Goal: Task Accomplishment & Management: Use online tool/utility

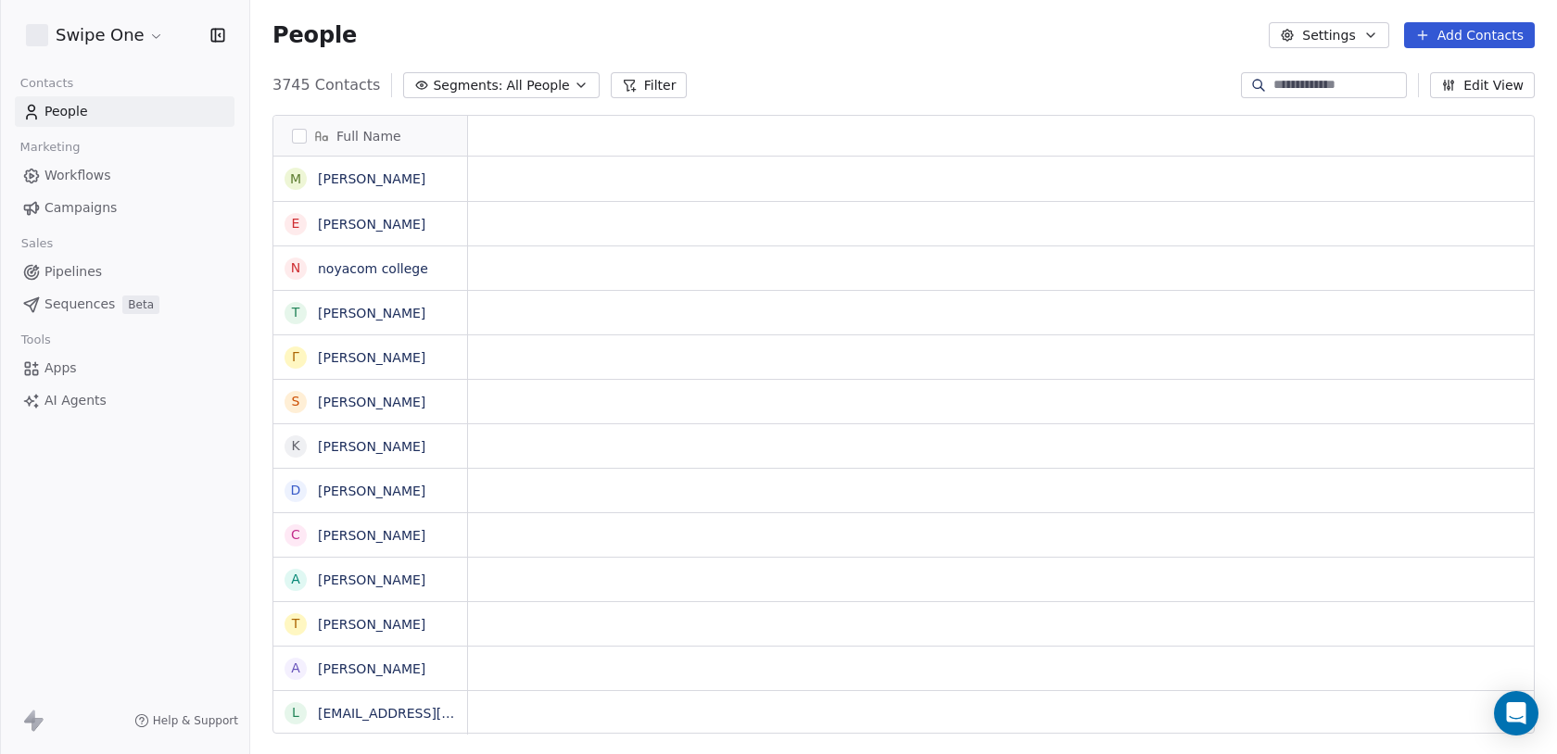
scroll to position [663, 1306]
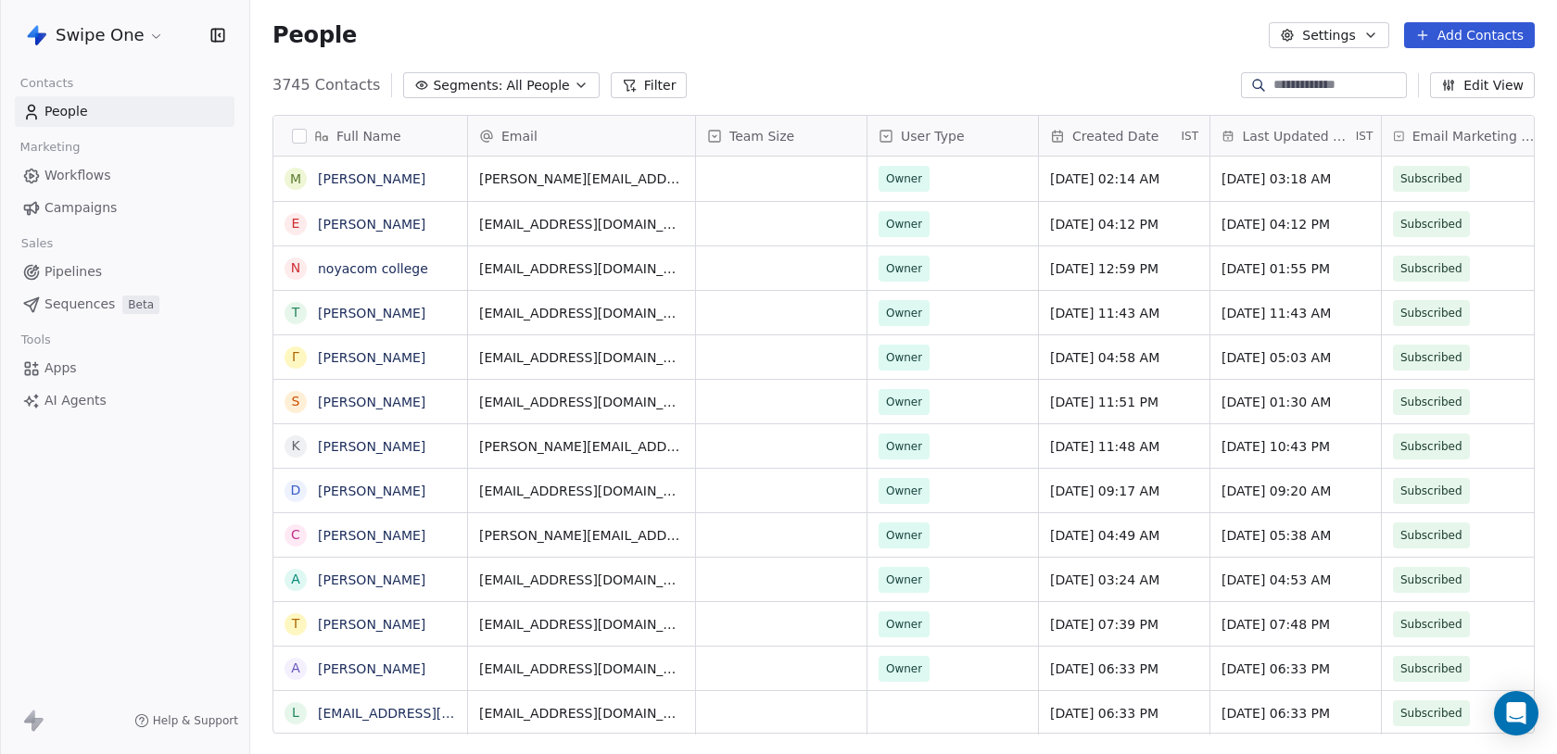
click at [81, 51] on div "Swipe One" at bounding box center [124, 35] width 249 height 70
click at [85, 40] on html "Swipe One Contacts People Marketing Workflows Campaigns Sales Pipelines Sequenc…" at bounding box center [778, 377] width 1557 height 754
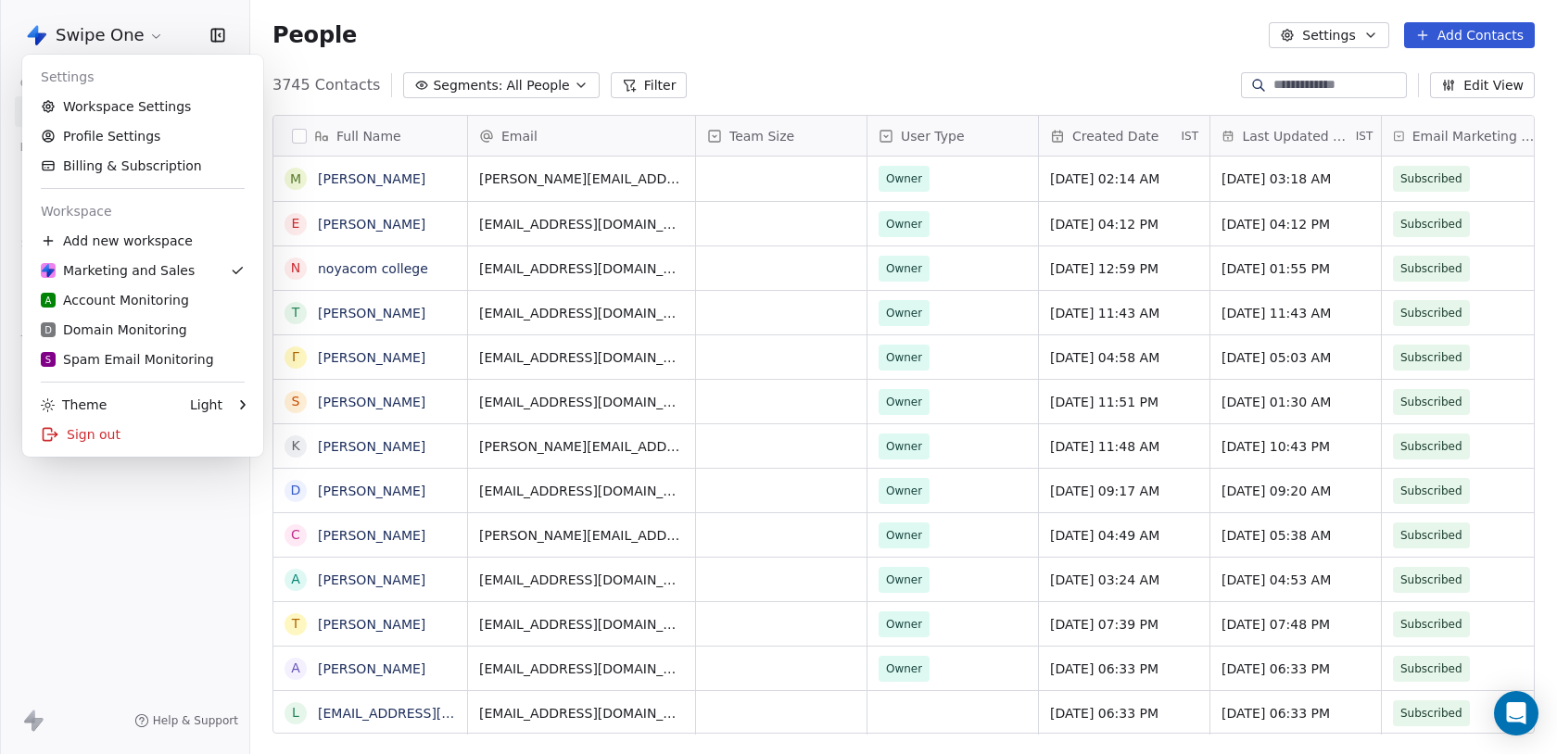
click at [107, 624] on html "Swipe One Contacts People Marketing Workflows Campaigns Sales Pipelines Sequenc…" at bounding box center [778, 377] width 1557 height 754
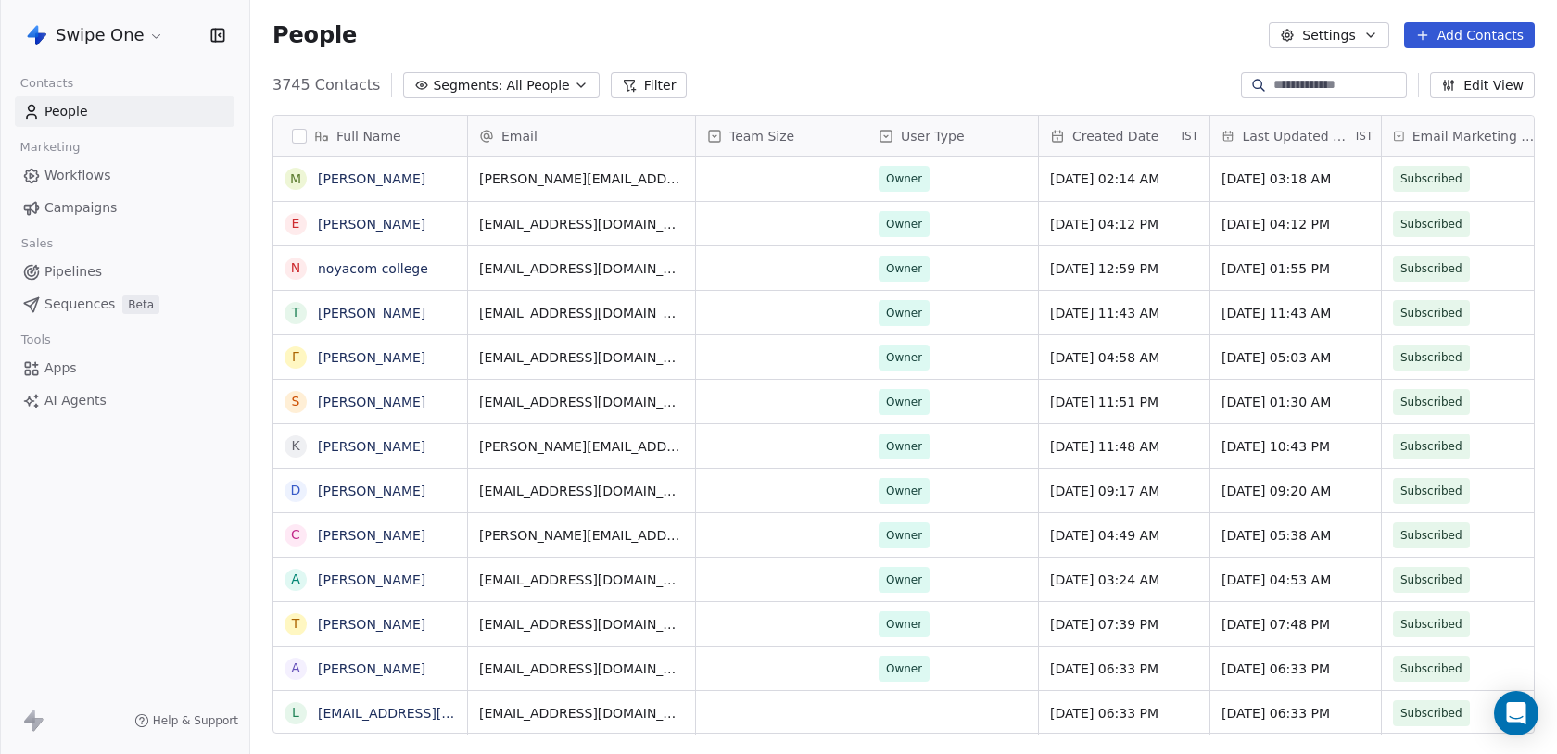
click at [92, 47] on html "Swipe One Contacts People Marketing Workflows Campaigns Sales Pipelines Sequenc…" at bounding box center [778, 377] width 1557 height 754
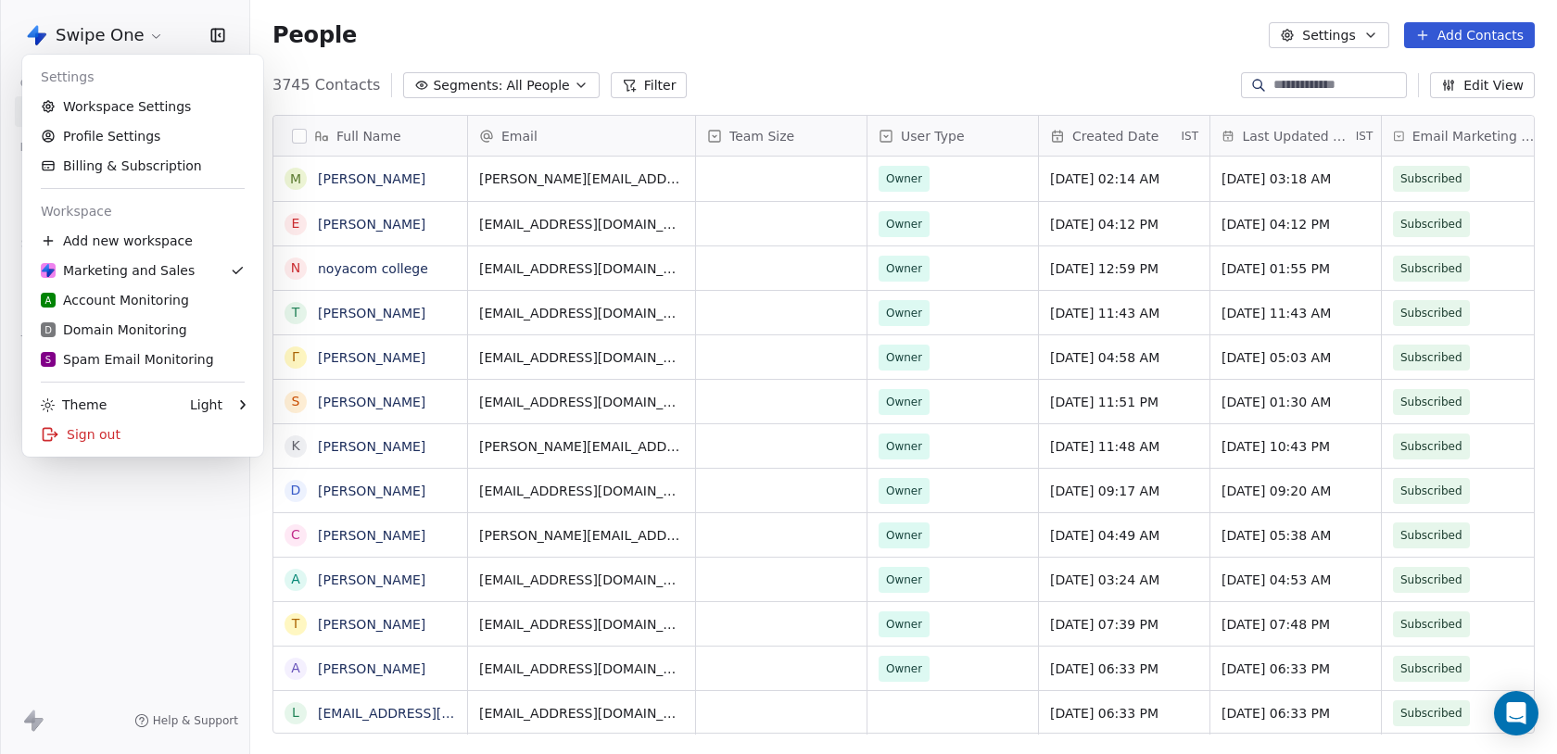
click at [94, 39] on html "Swipe One Contacts People Marketing Workflows Campaigns Sales Pipelines Sequenc…" at bounding box center [778, 377] width 1557 height 754
click at [102, 96] on link "Workspace Settings" at bounding box center [143, 107] width 226 height 30
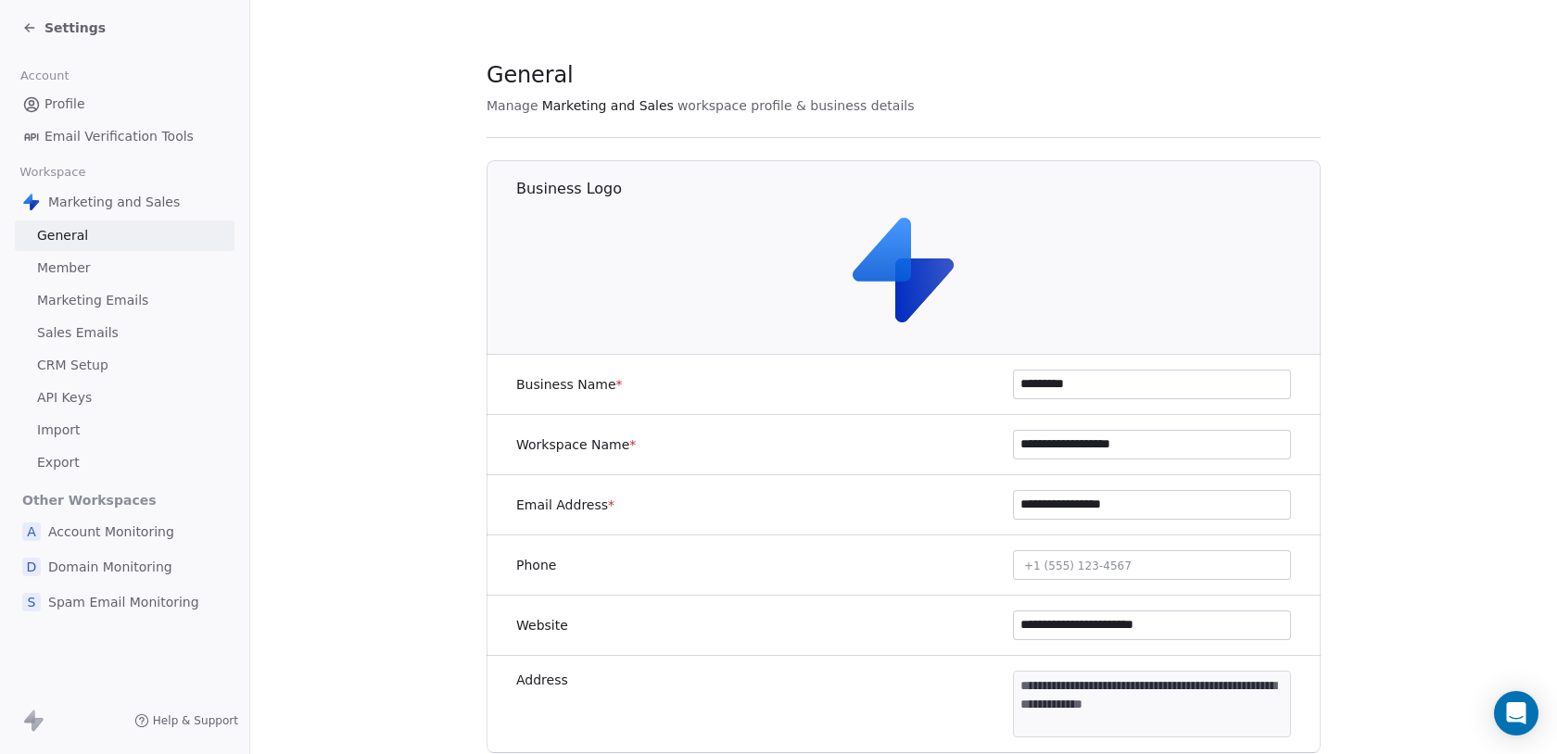
click at [89, 338] on span "Sales Emails" at bounding box center [78, 332] width 82 height 19
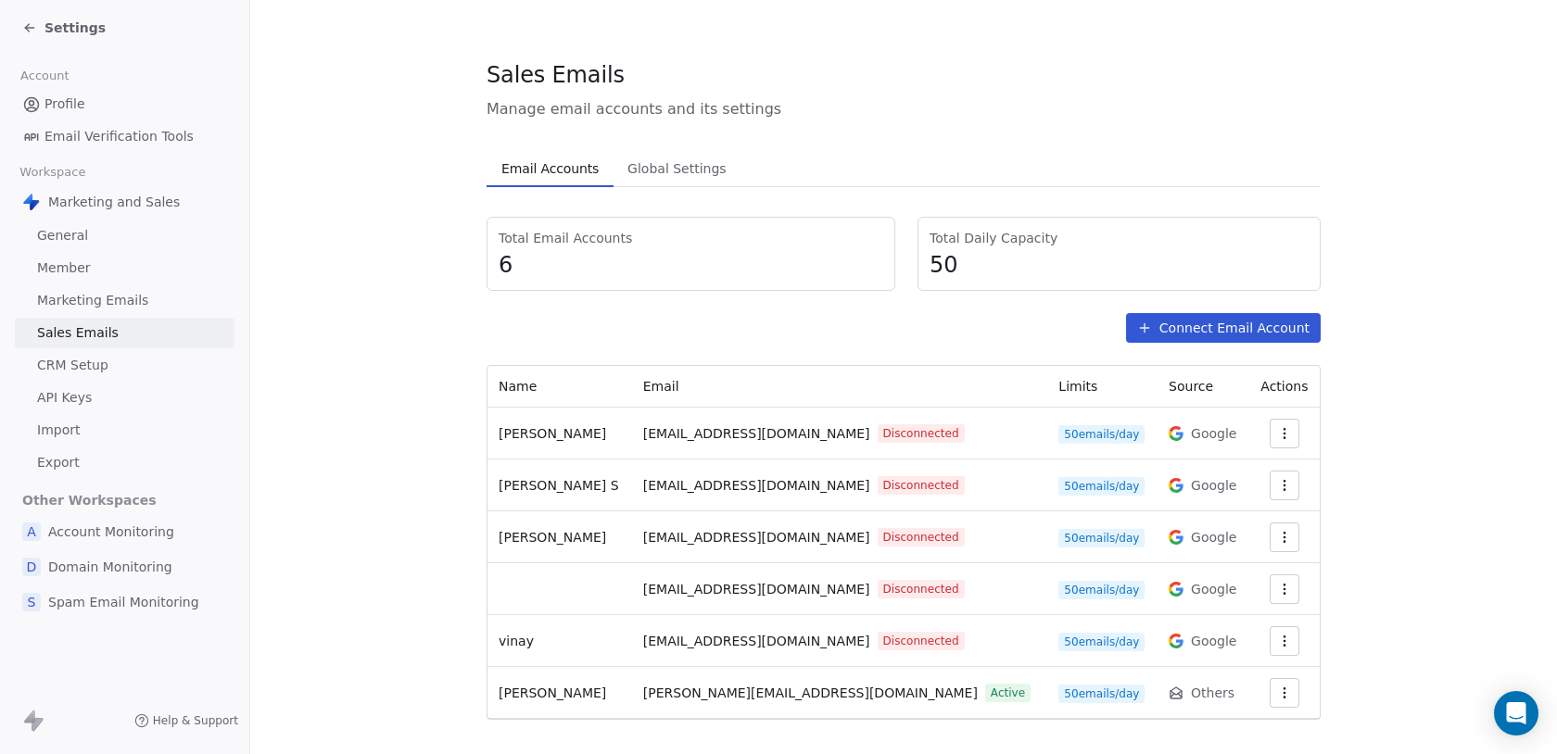
click at [83, 350] on link "CRM Setup" at bounding box center [125, 365] width 220 height 31
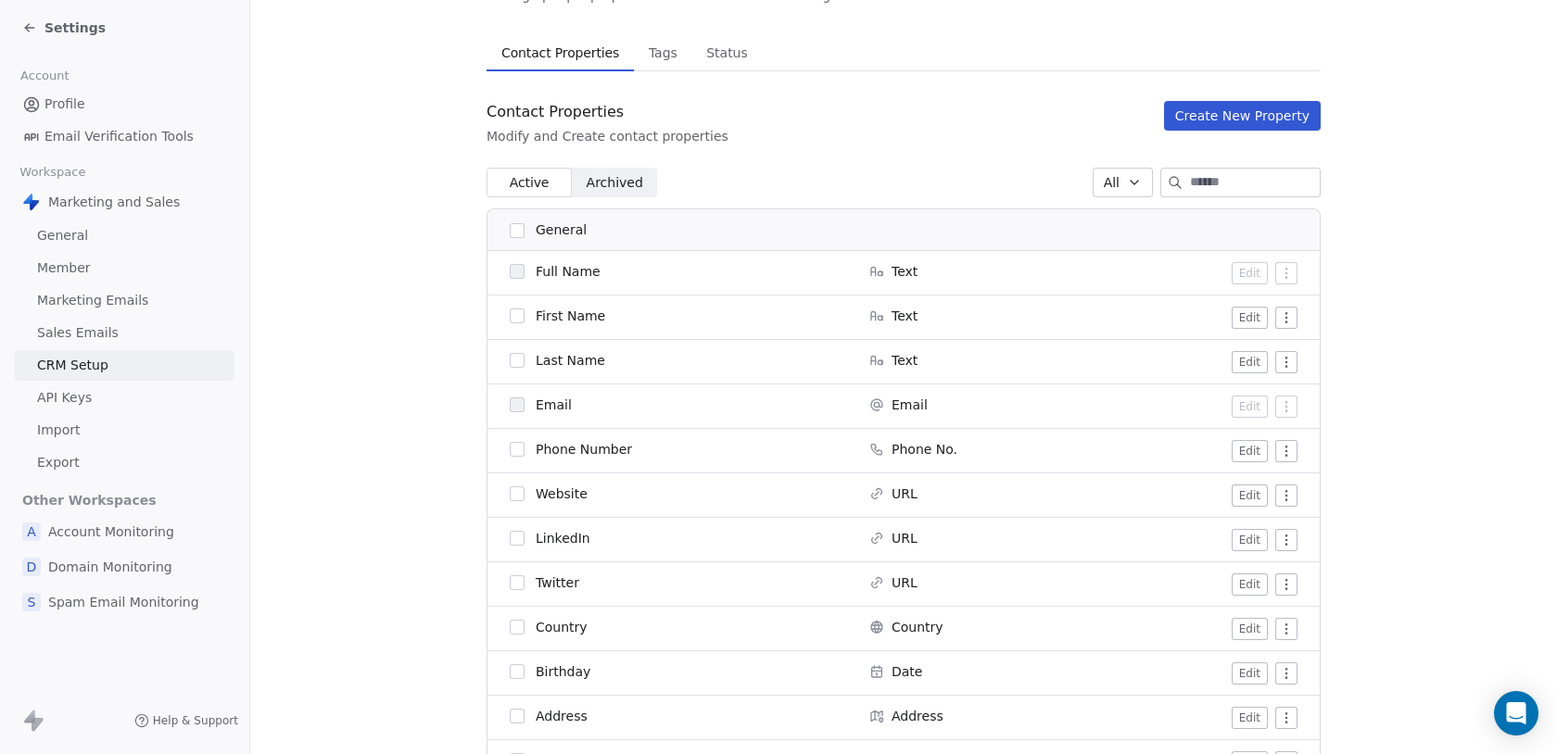
scroll to position [117, 0]
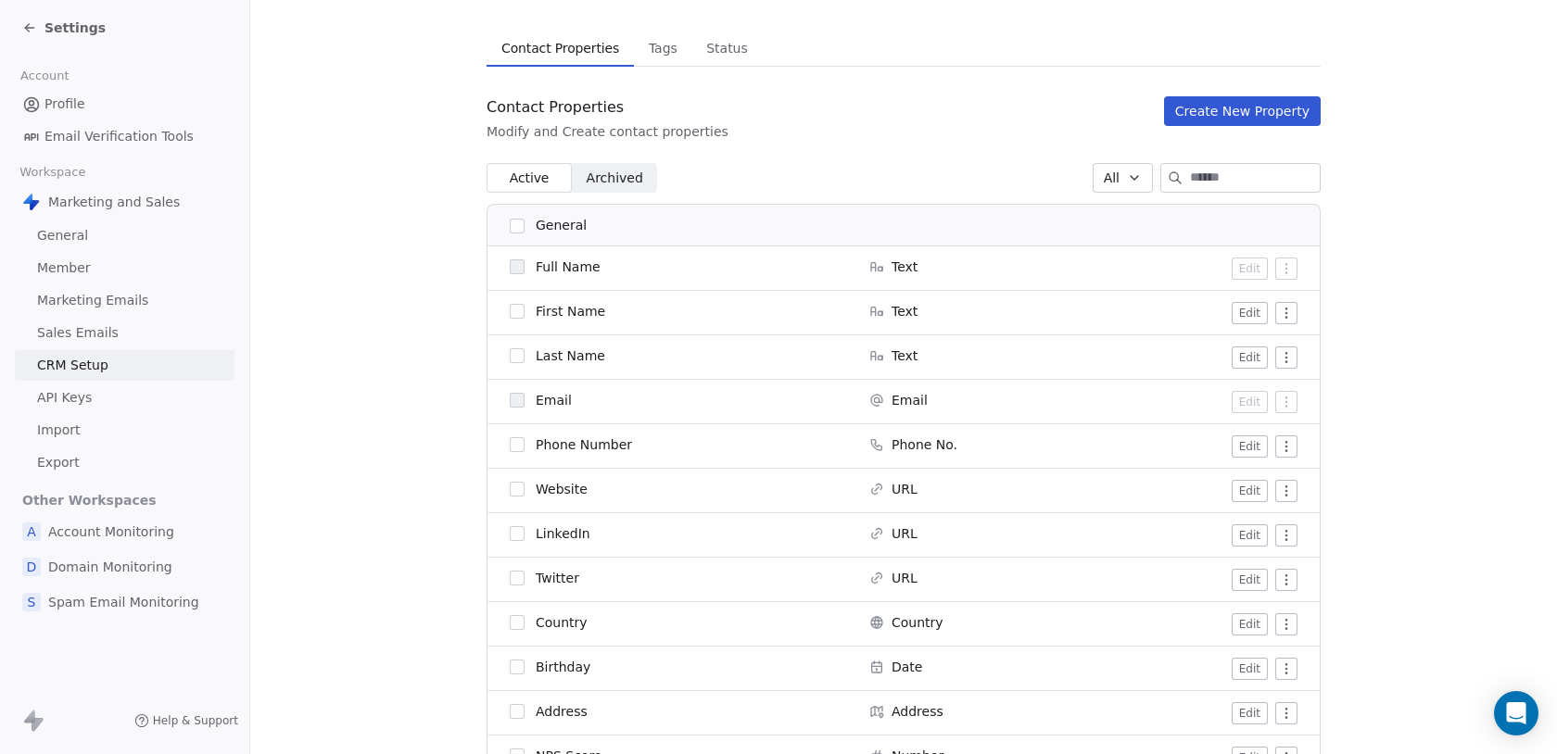
click at [136, 334] on link "Sales Emails" at bounding box center [125, 333] width 220 height 31
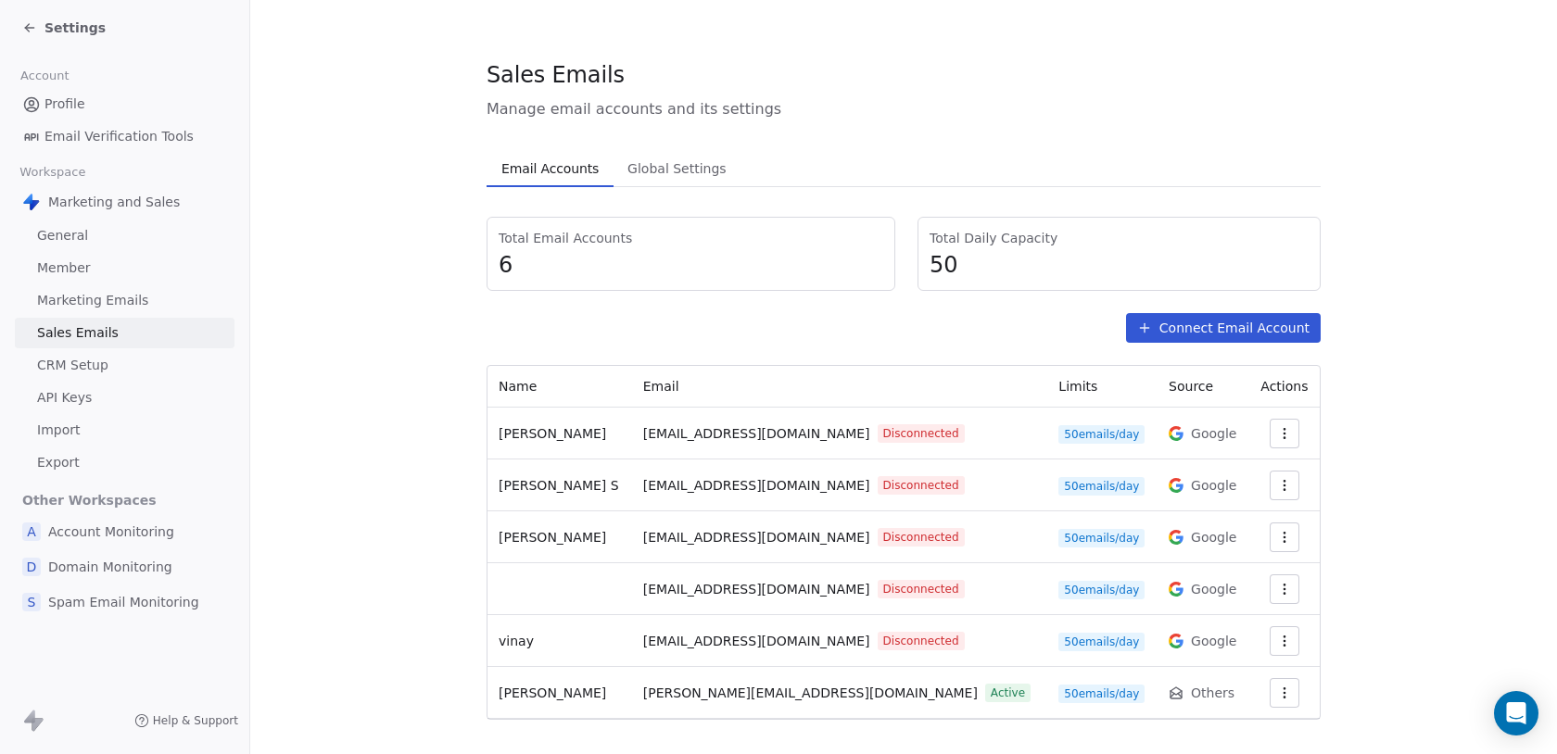
click at [122, 392] on link "API Keys" at bounding box center [125, 398] width 220 height 31
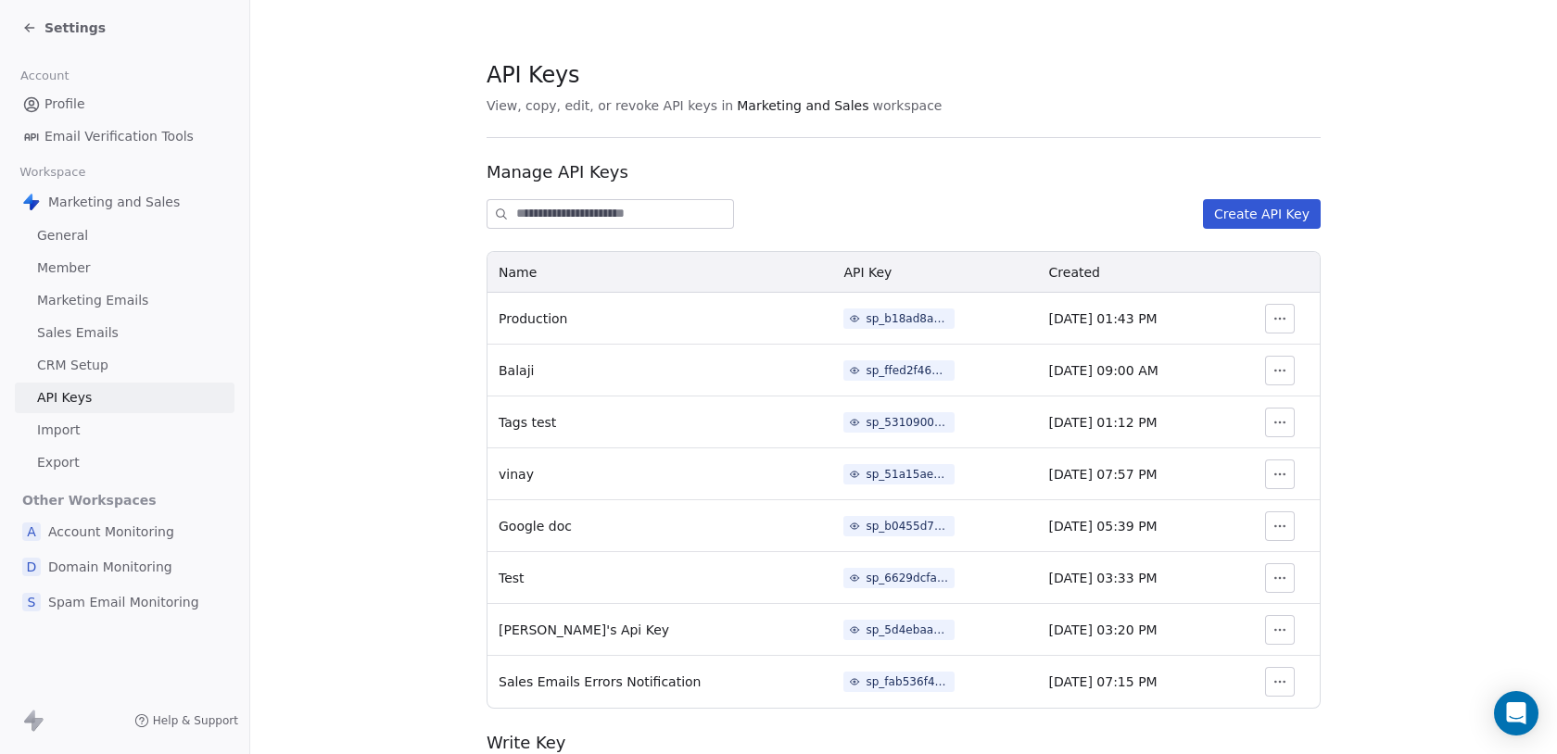
scroll to position [127, 0]
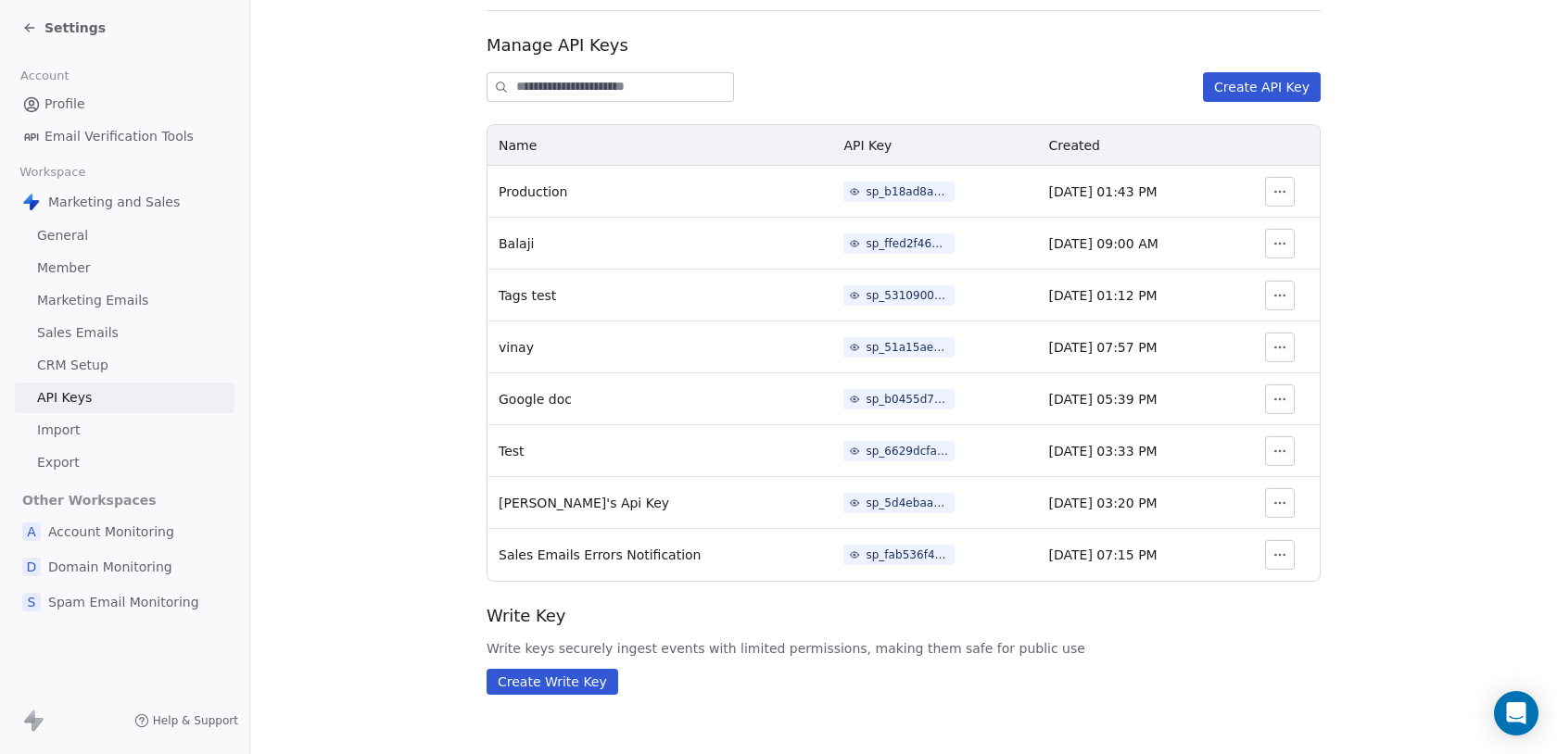
click at [865, 551] on div "sp_fab536f42b48424eb2cc7fa815076c2c" at bounding box center [906, 555] width 83 height 17
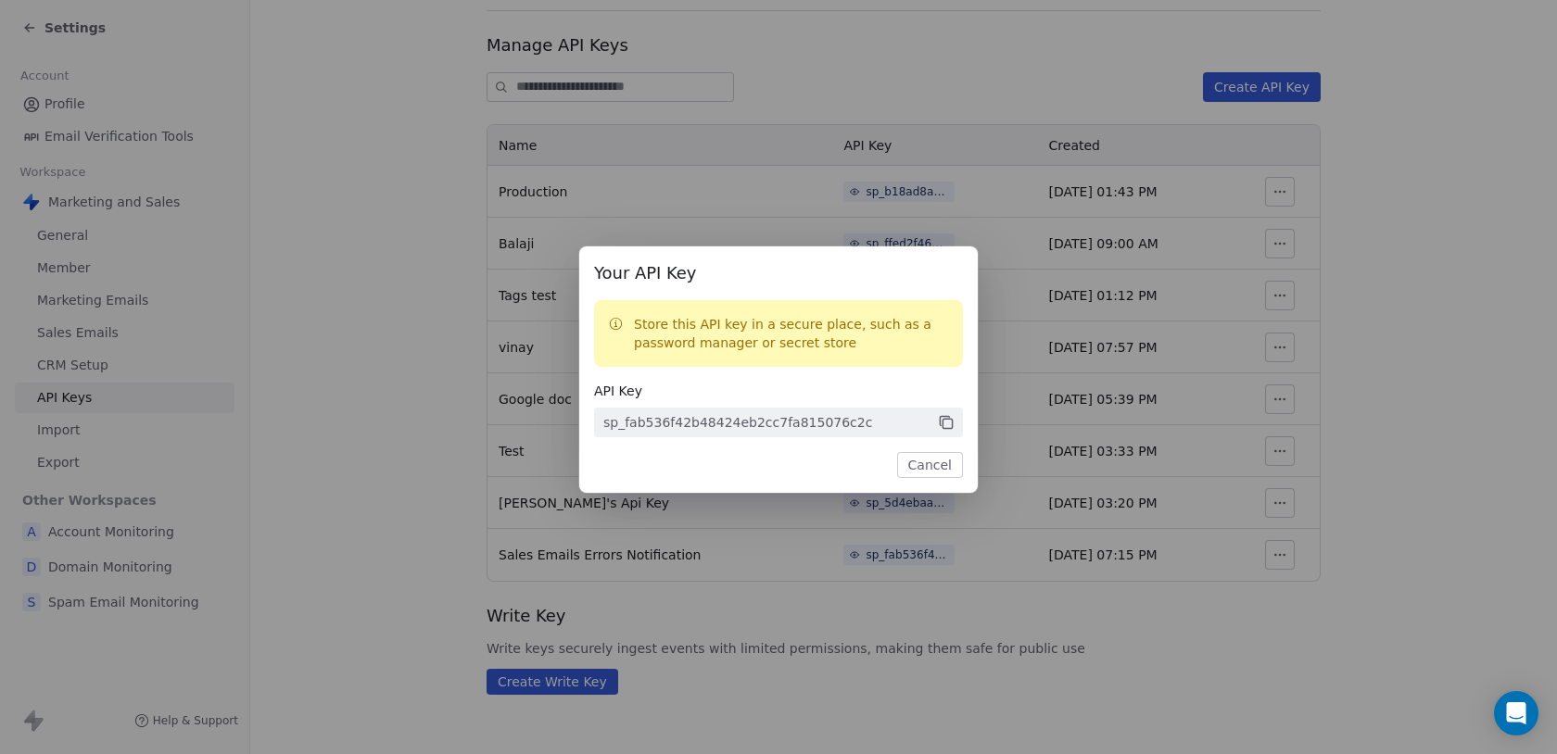
click at [946, 423] on icon at bounding box center [946, 422] width 17 height 17
click at [768, 569] on div "Your API Key Store this API key in a secure place, such as a password manager o…" at bounding box center [778, 377] width 1557 height 754
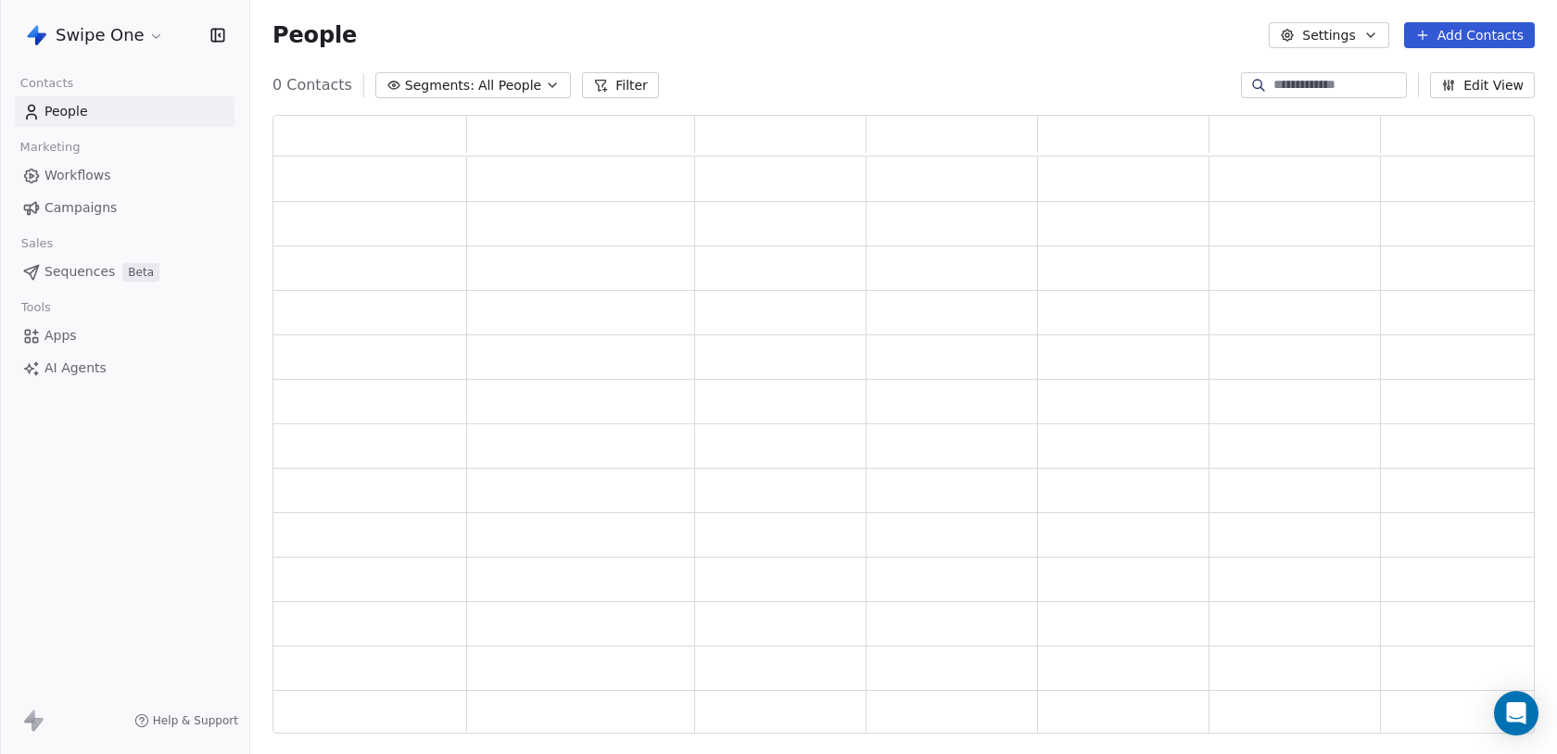
scroll to position [619, 1262]
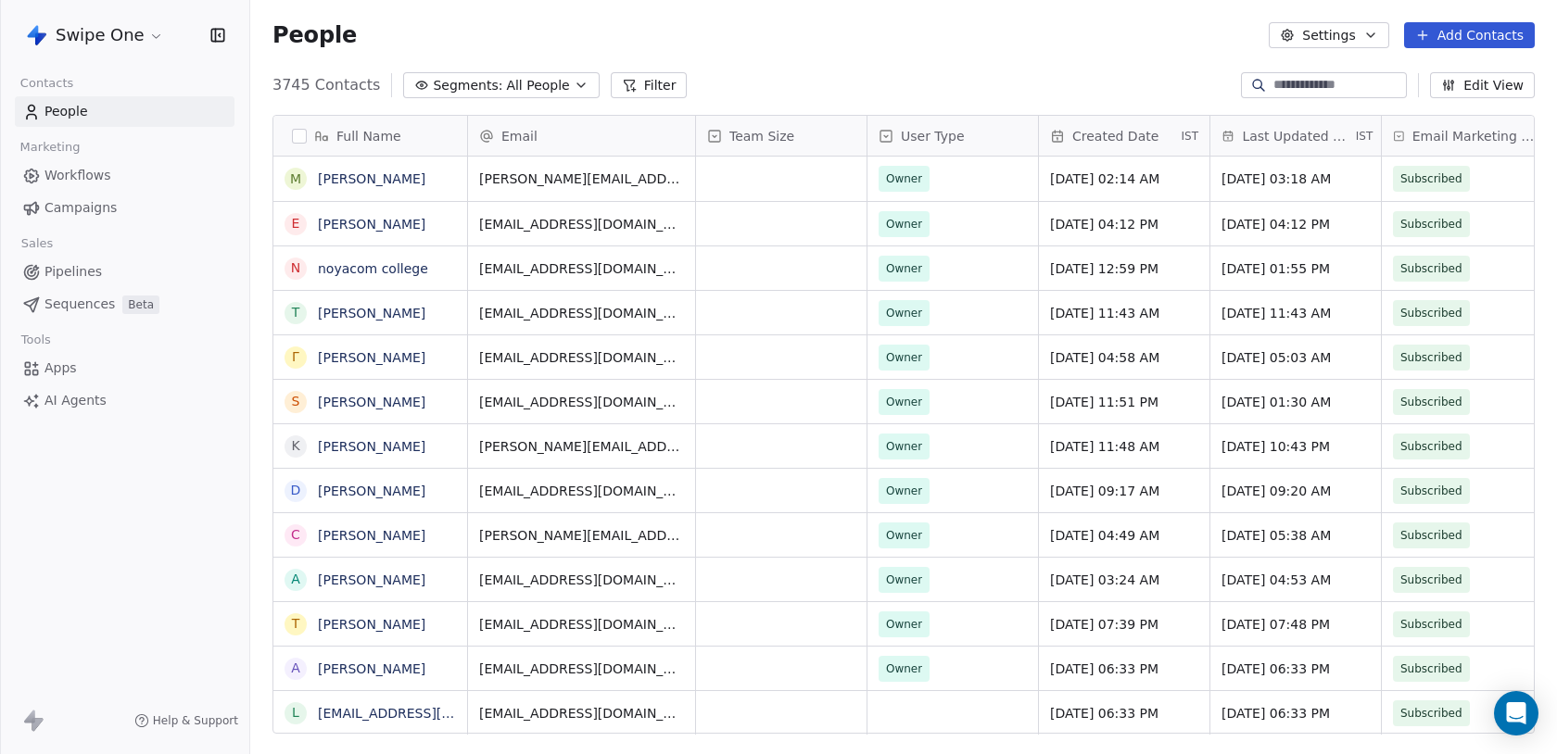
click at [59, 35] on html "Swipe One Contacts People Marketing Workflows Campaigns Sales Pipelines Sequenc…" at bounding box center [778, 377] width 1557 height 754
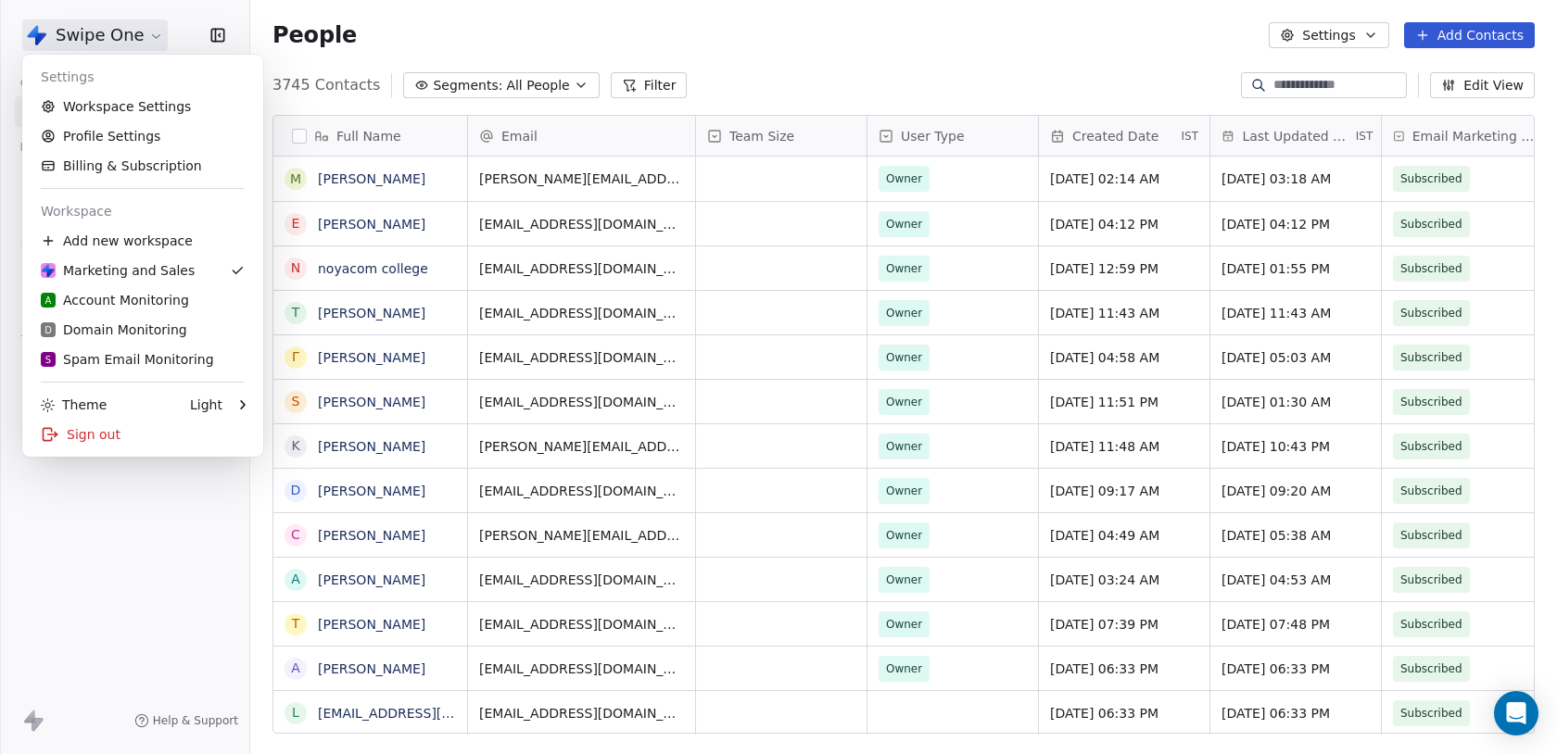
click at [109, 549] on html "Swipe One Contacts People Marketing Workflows Campaigns Sales Pipelines Sequenc…" at bounding box center [778, 377] width 1557 height 754
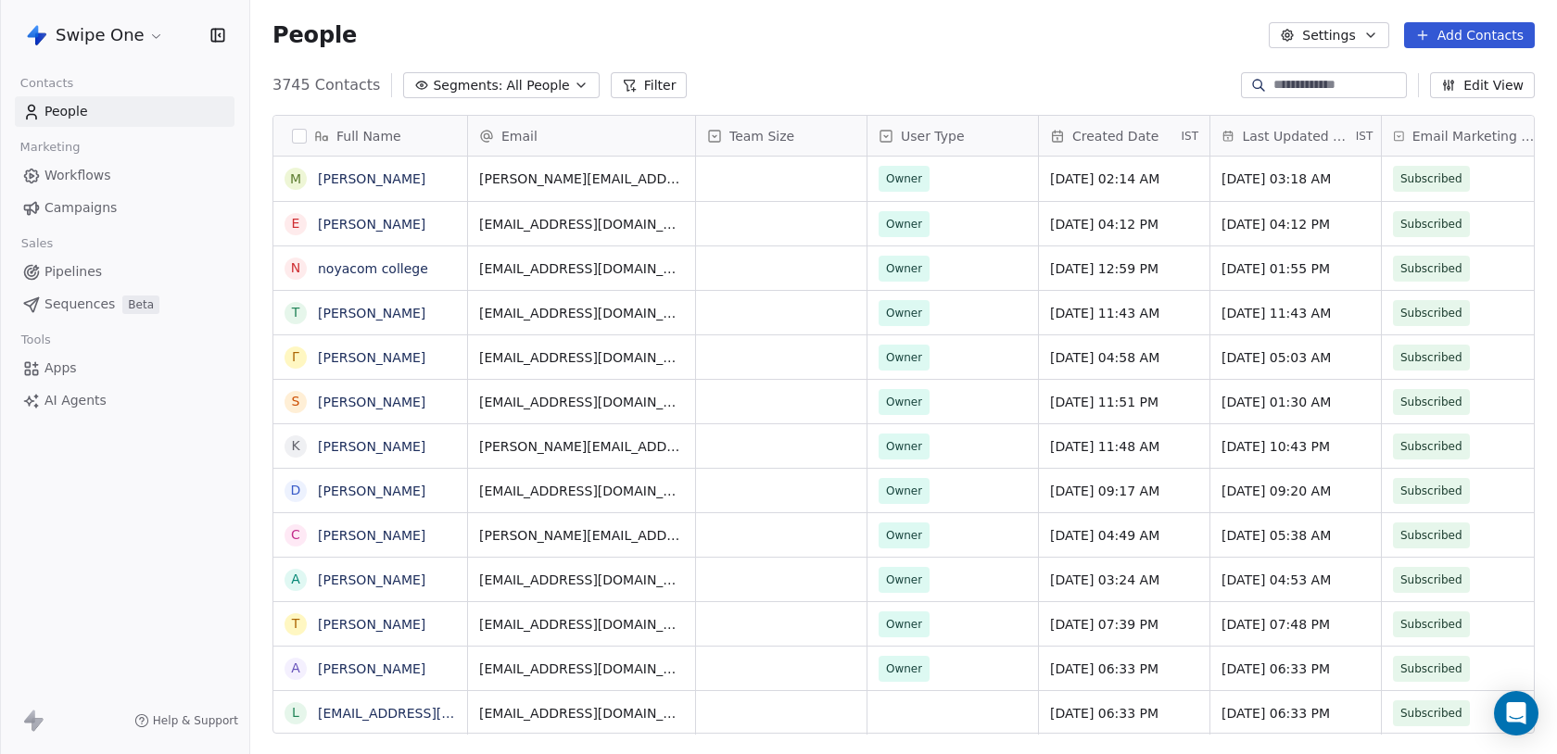
click at [113, 180] on link "Workflows" at bounding box center [125, 175] width 220 height 31
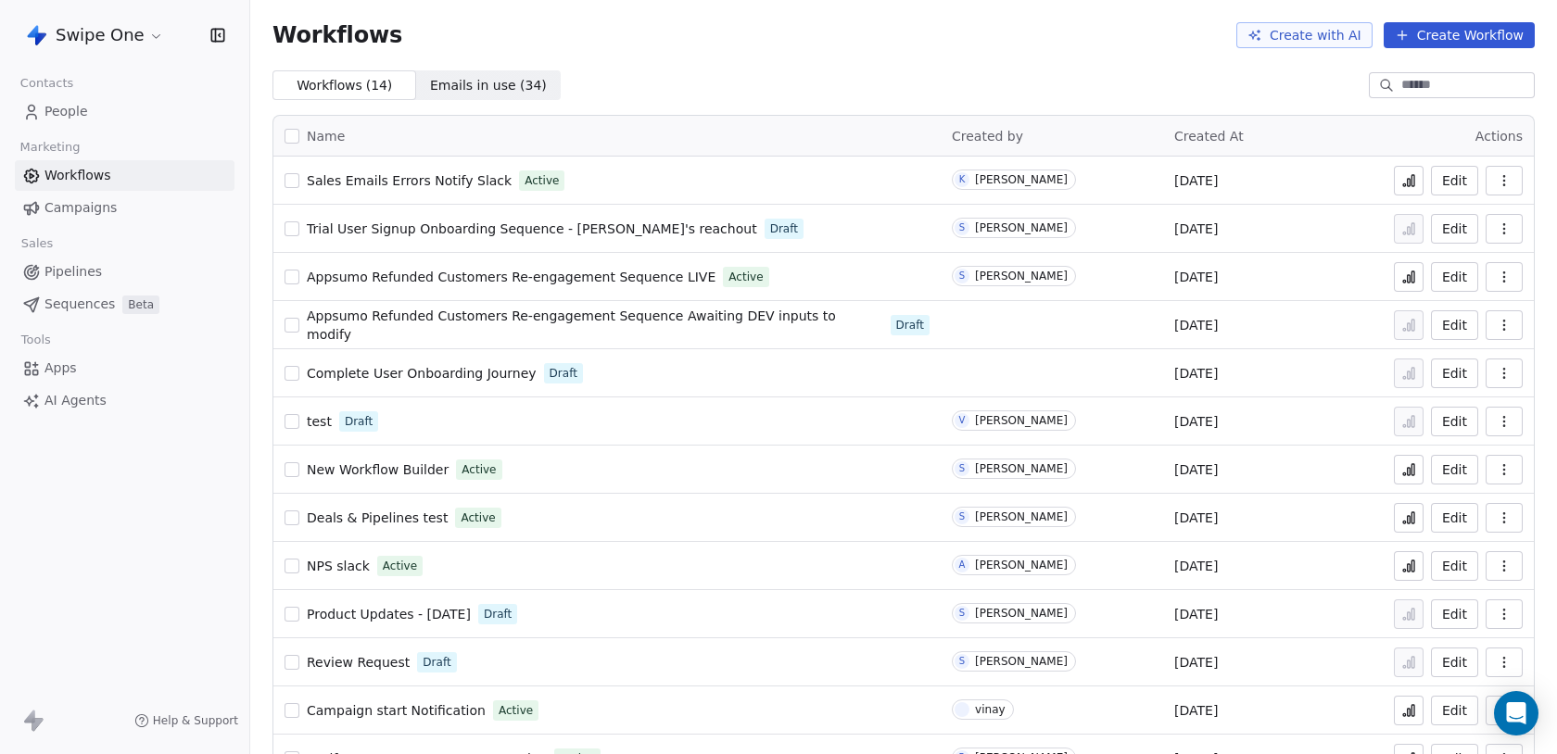
click at [1449, 42] on button "Create Workflow" at bounding box center [1458, 35] width 151 height 26
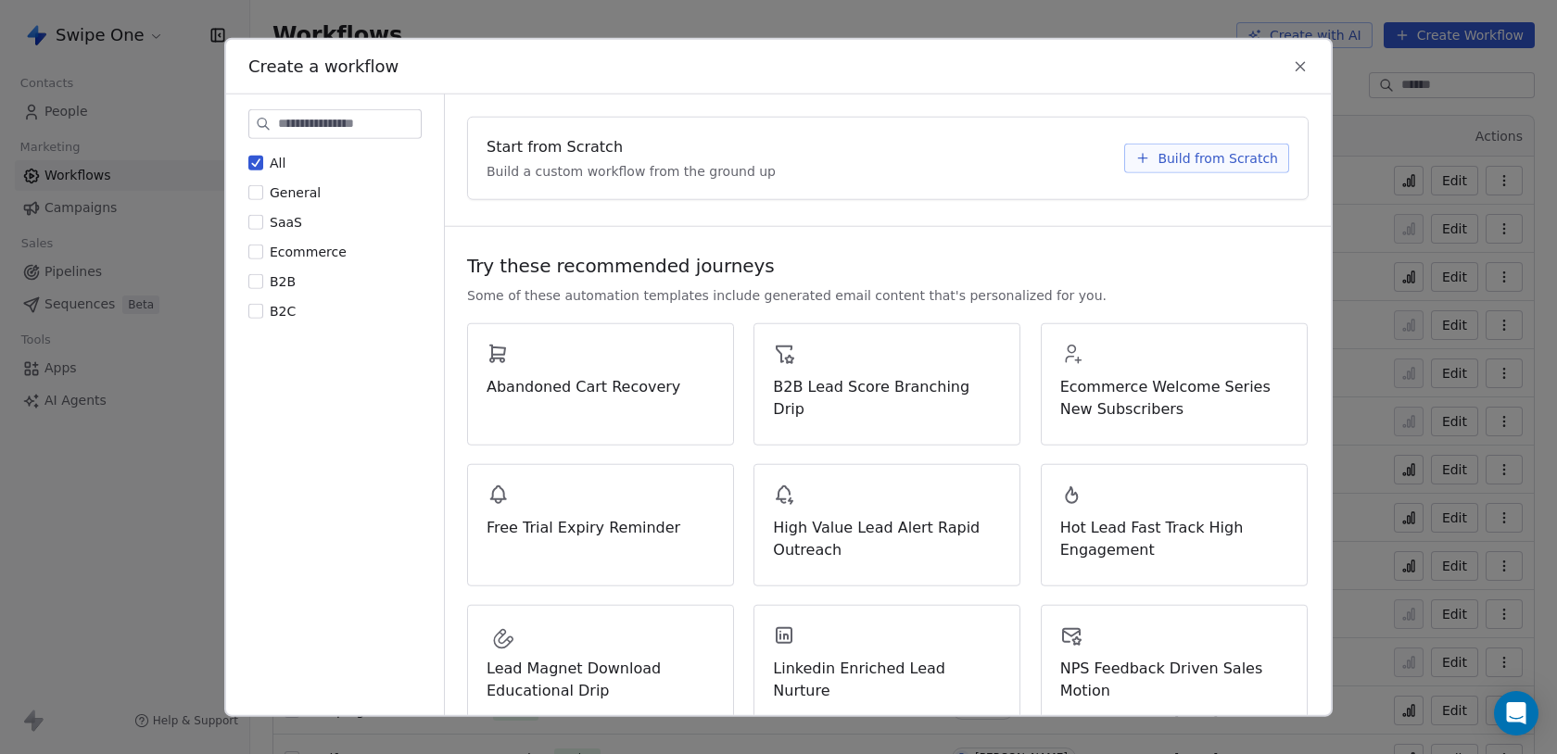
click at [1208, 180] on div "Start from Scratch Build a custom workflow from the ground up Build from Scratch" at bounding box center [887, 159] width 839 height 82
click at [1208, 167] on button "Build from Scratch" at bounding box center [1206, 159] width 165 height 30
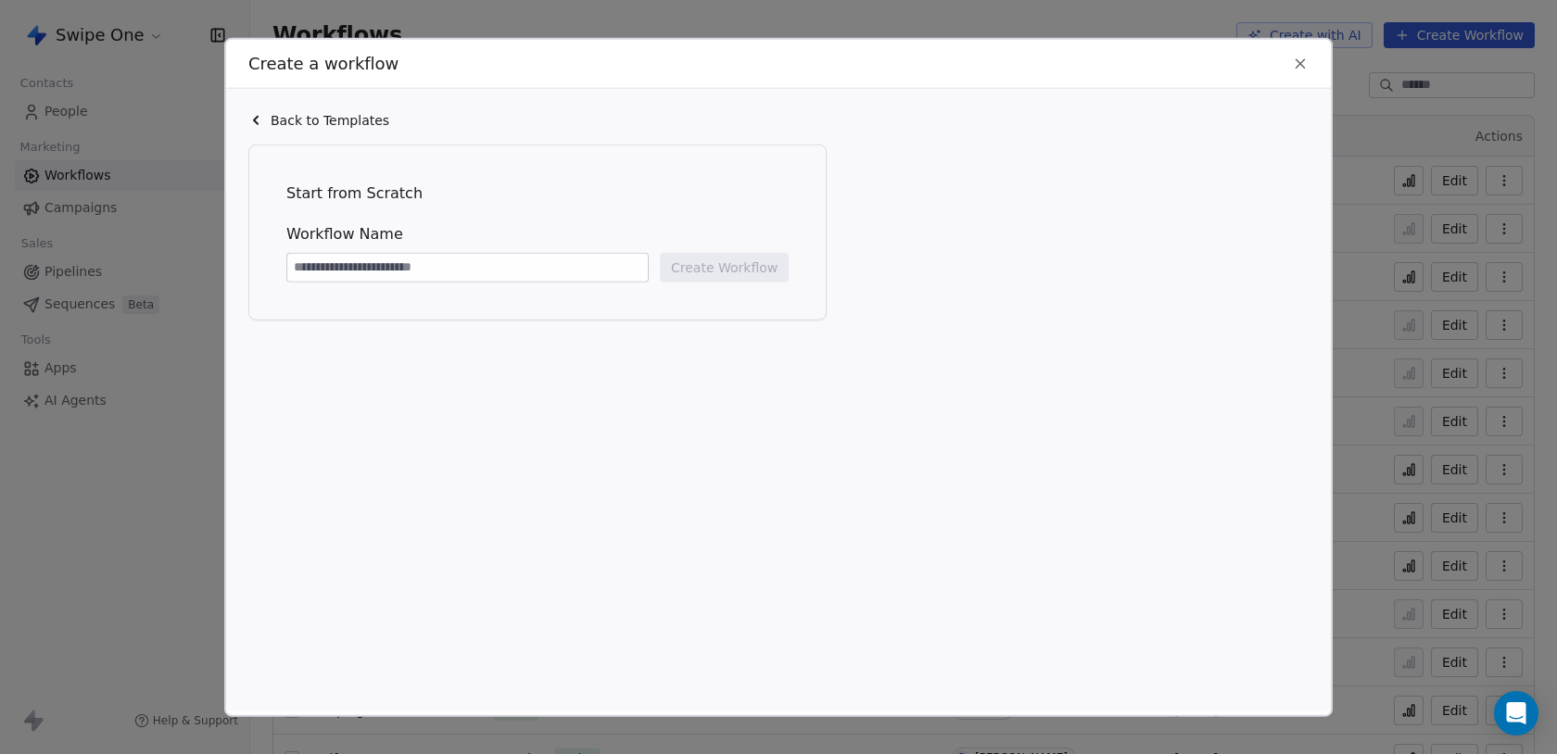
click at [497, 259] on input at bounding box center [467, 268] width 360 height 28
click at [325, 263] on input at bounding box center [467, 268] width 360 height 28
type input "*******"
type input "**********"
click at [682, 270] on button "Create Workflow" at bounding box center [724, 268] width 129 height 30
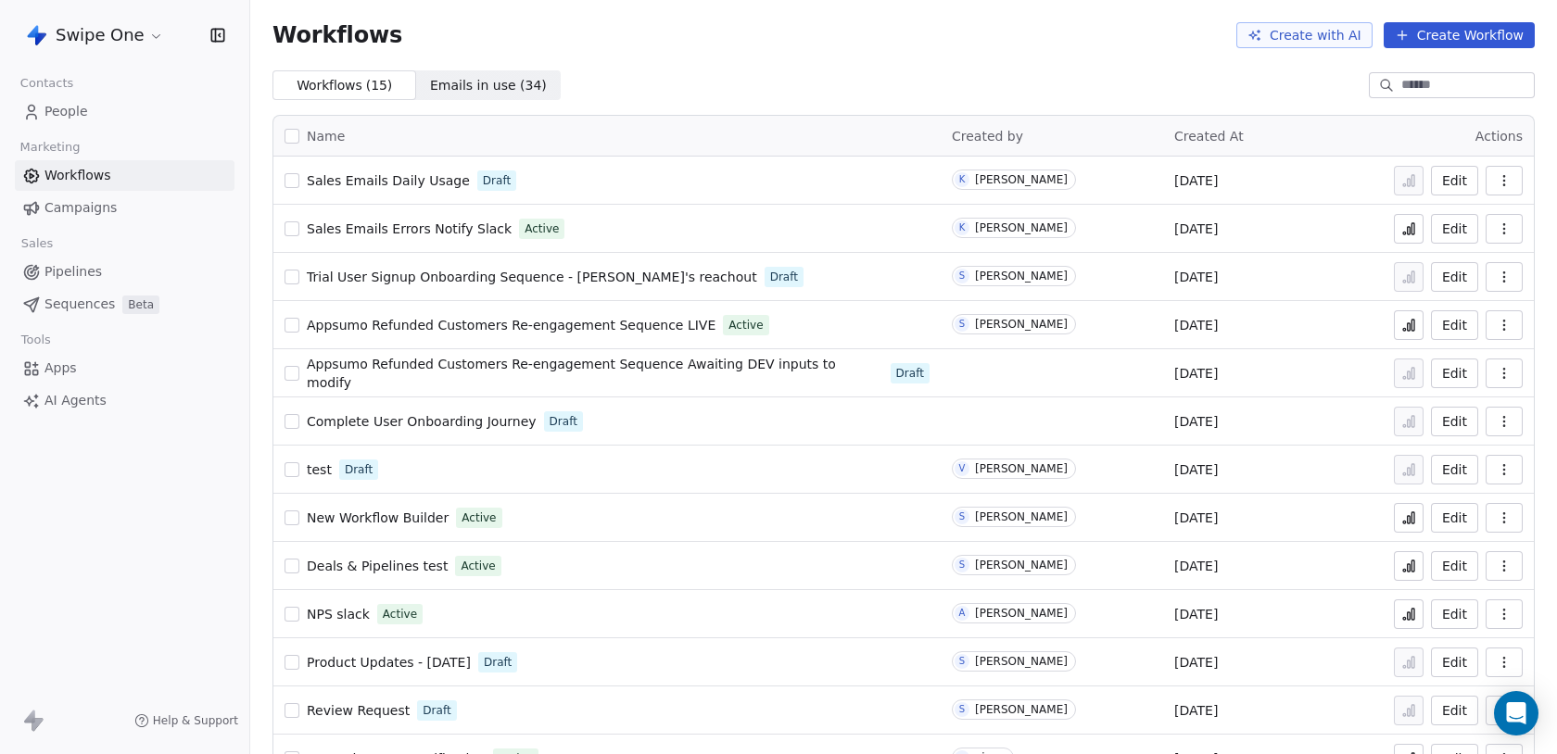
click at [428, 174] on span "Sales Emails Daily Usage" at bounding box center [388, 180] width 163 height 15
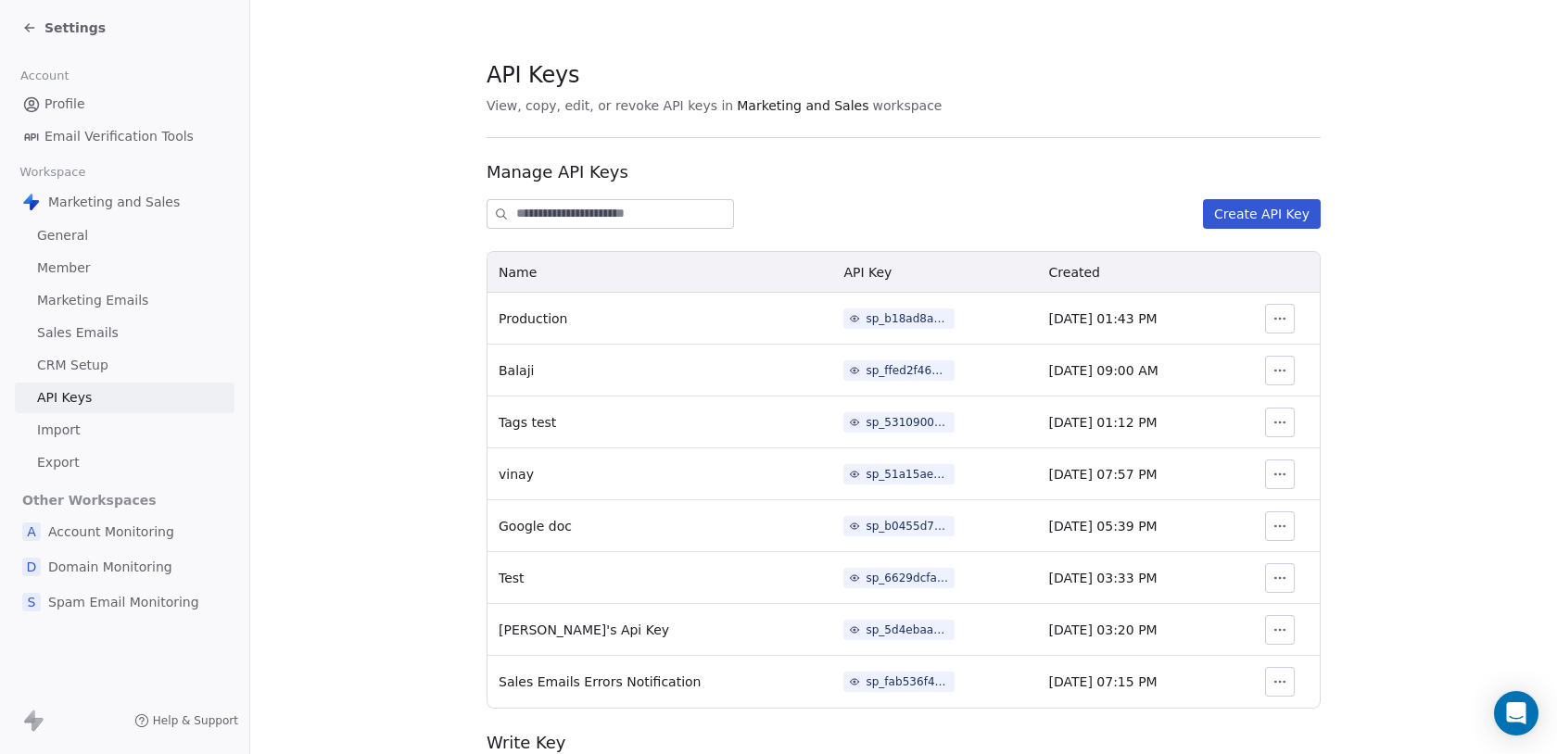
click at [869, 686] on div "sp_fab536f42b48424eb2cc7fa815076c2c" at bounding box center [906, 682] width 83 height 17
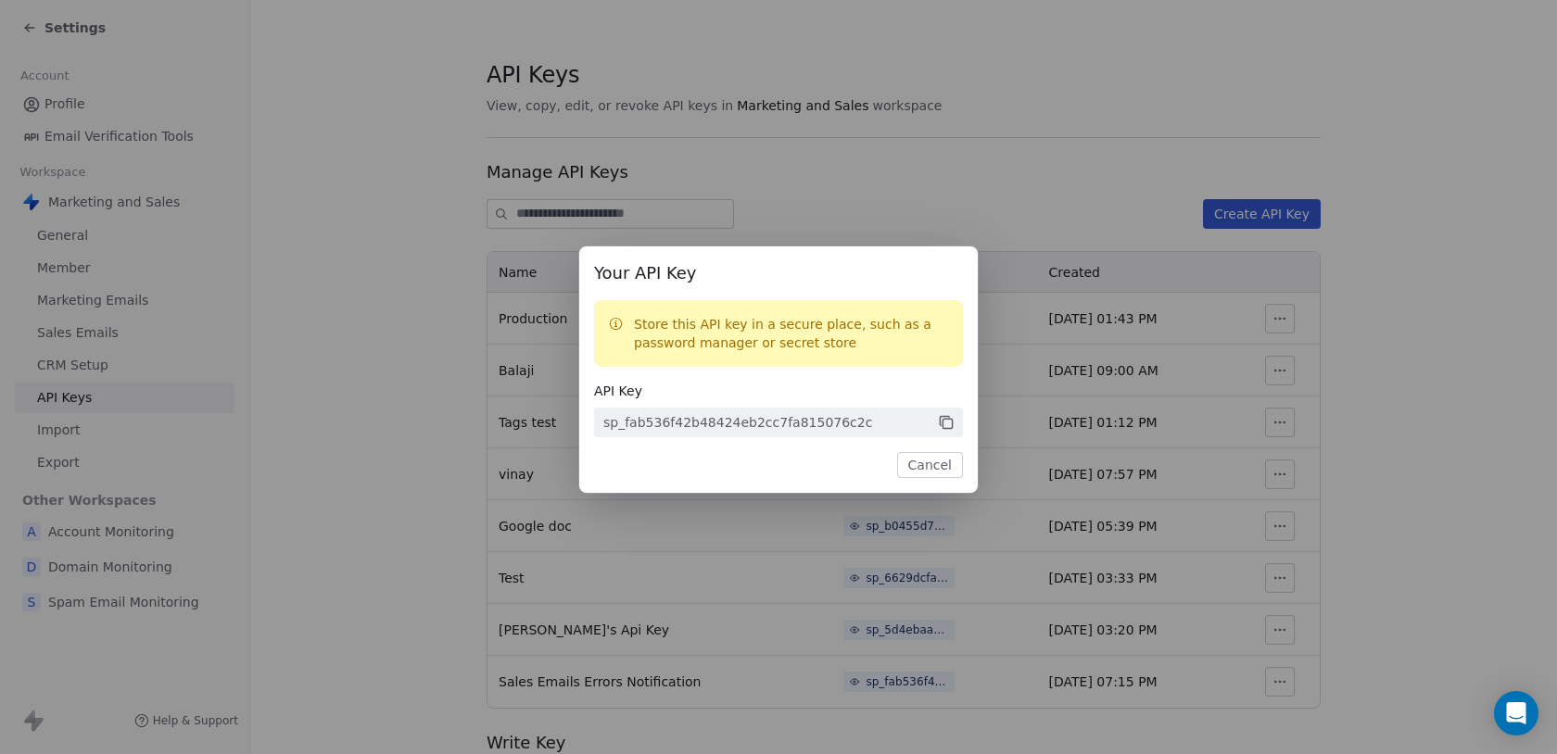
click at [941, 424] on icon at bounding box center [946, 422] width 17 height 17
click at [918, 463] on button "Cancel" at bounding box center [930, 465] width 66 height 26
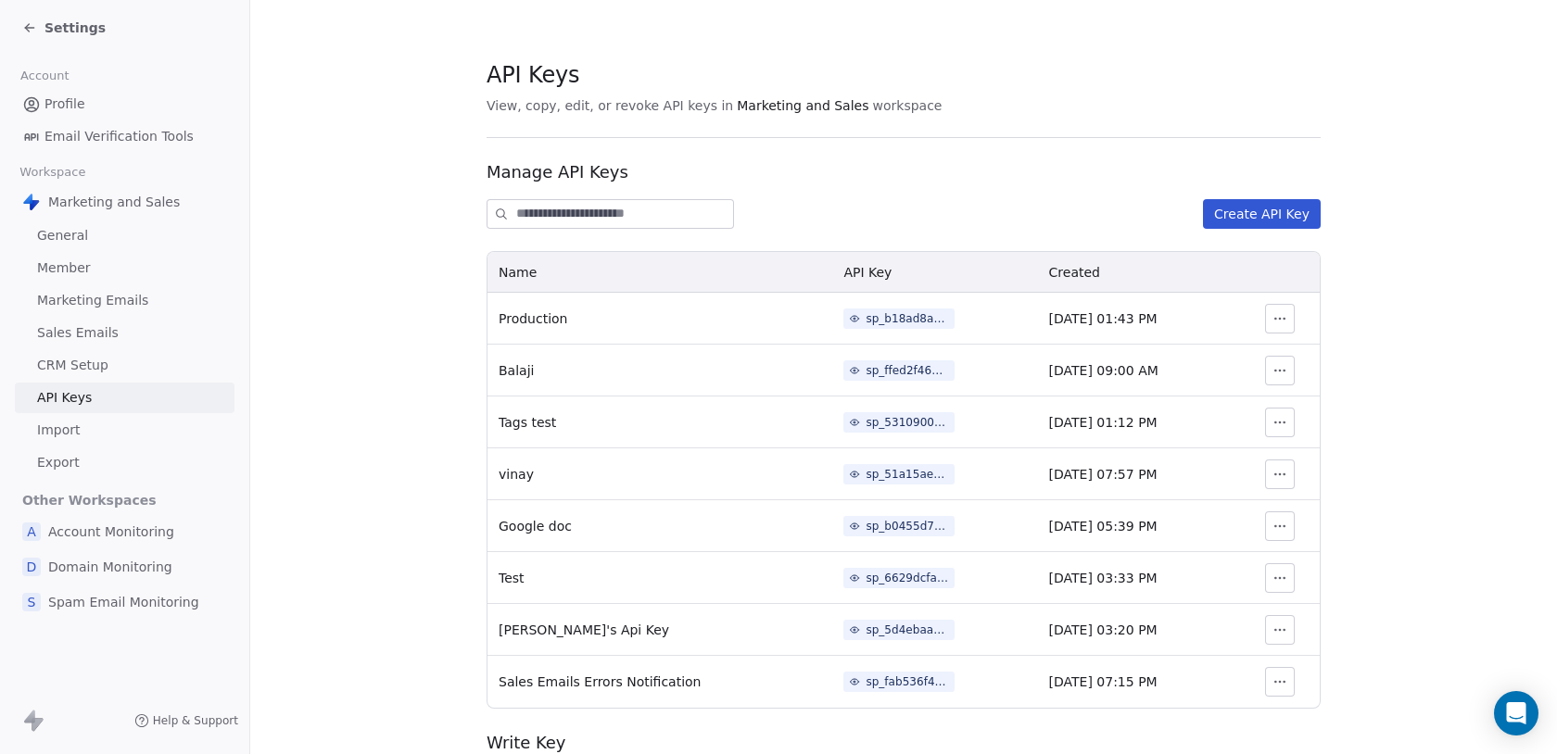
click at [90, 204] on span "Marketing and Sales" at bounding box center [114, 202] width 132 height 19
click at [79, 229] on span "General" at bounding box center [62, 235] width 51 height 19
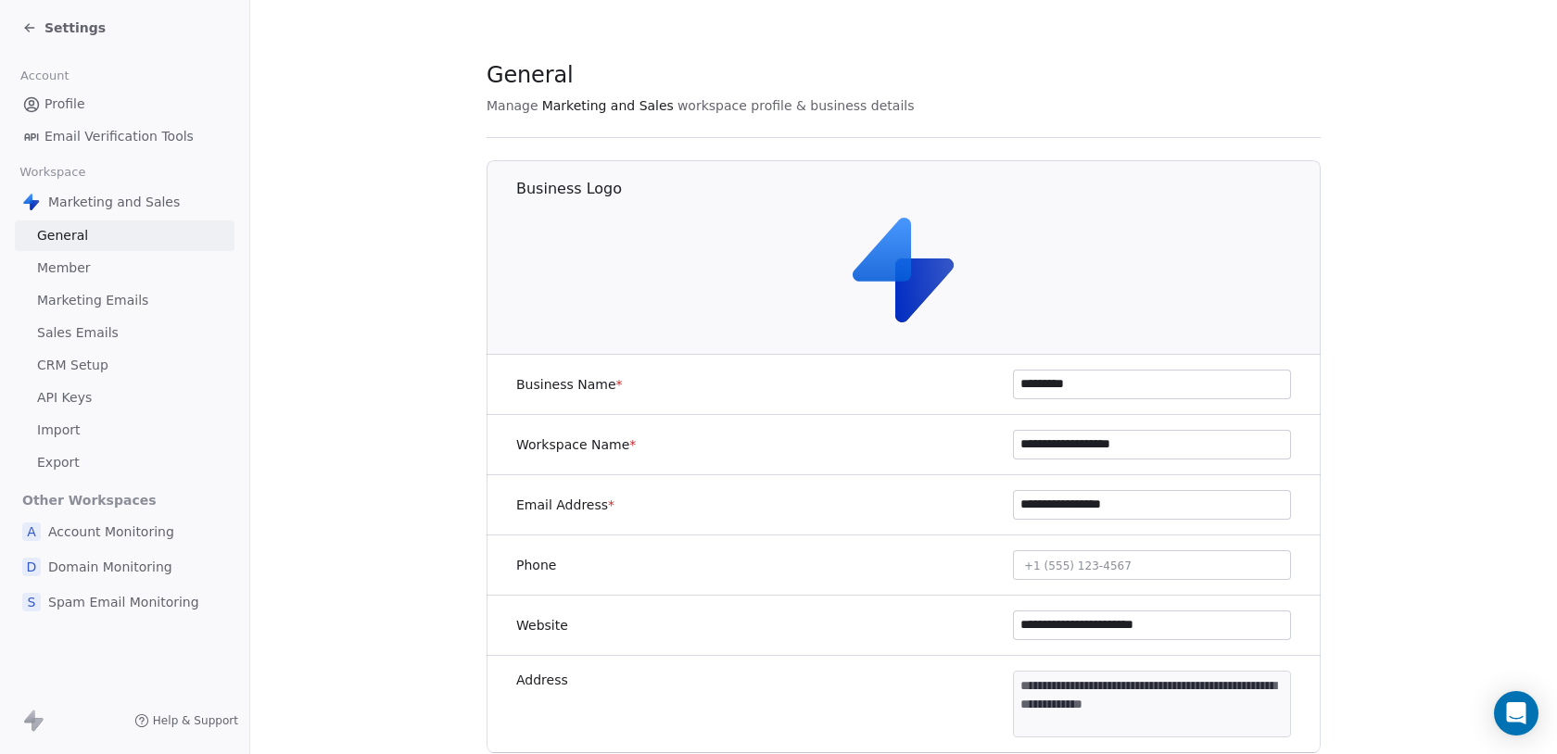
click at [80, 100] on span "Profile" at bounding box center [64, 104] width 41 height 19
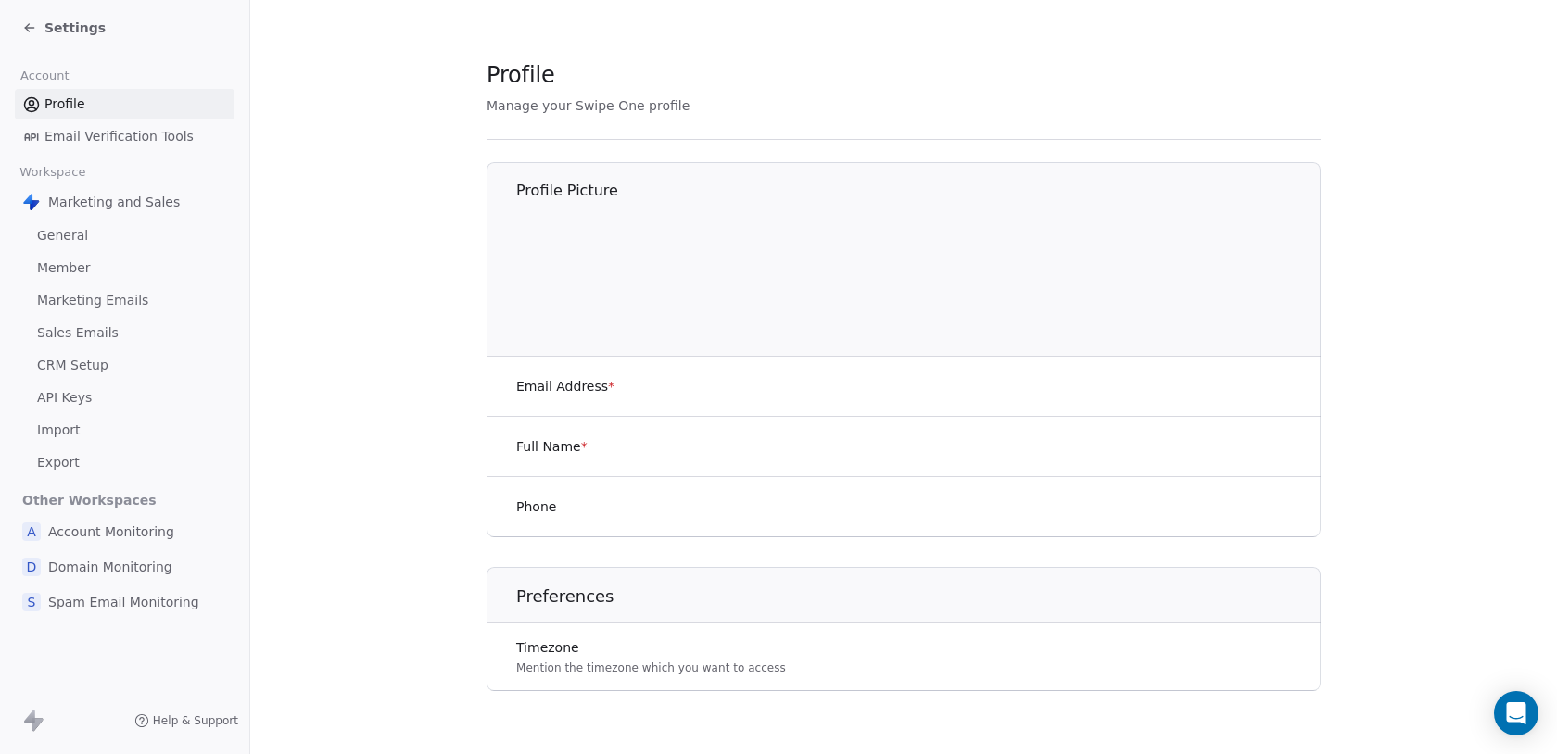
click at [80, 100] on span "Profile" at bounding box center [64, 104] width 41 height 19
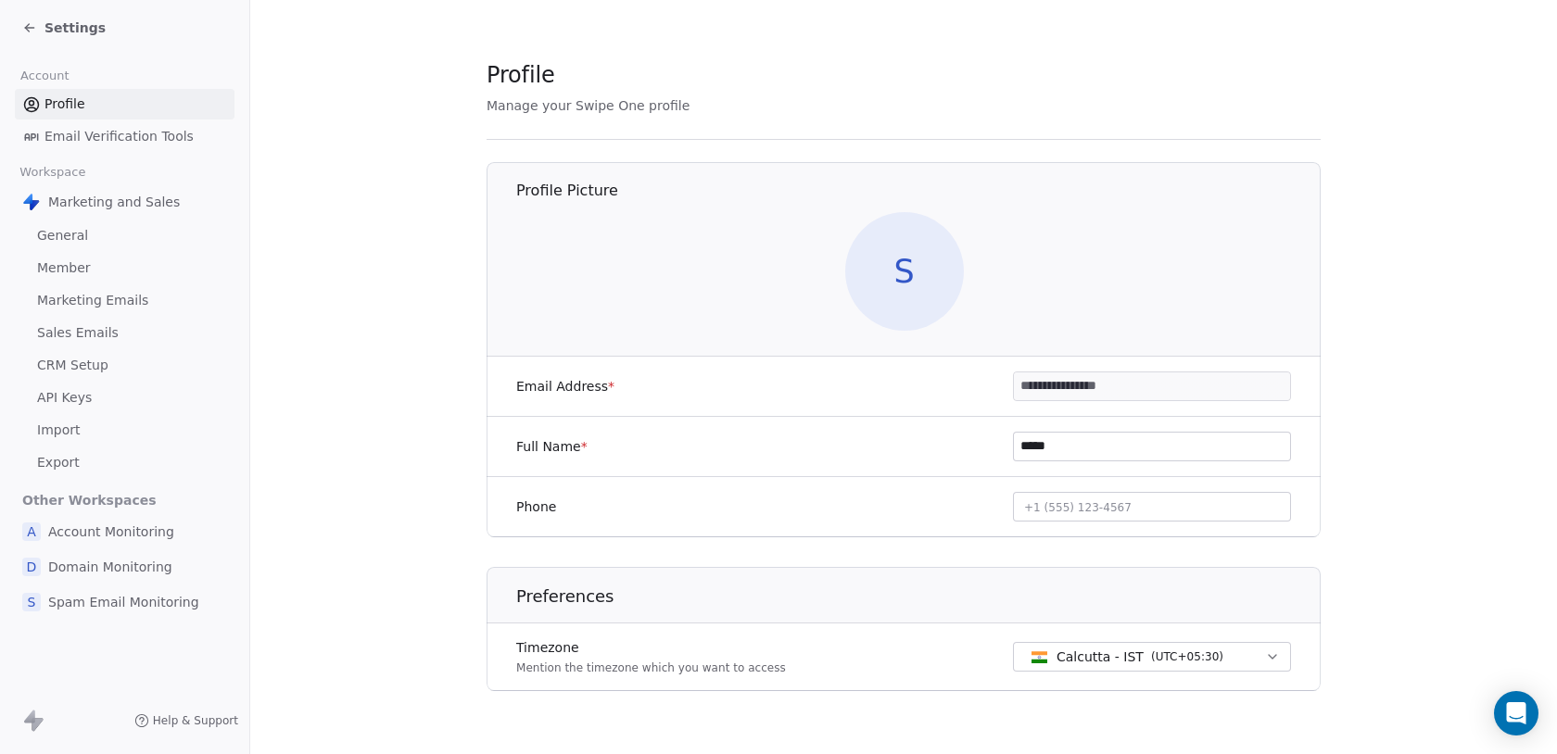
click at [80, 100] on span "Profile" at bounding box center [64, 104] width 41 height 19
click at [57, 23] on span "Settings" at bounding box center [74, 28] width 61 height 19
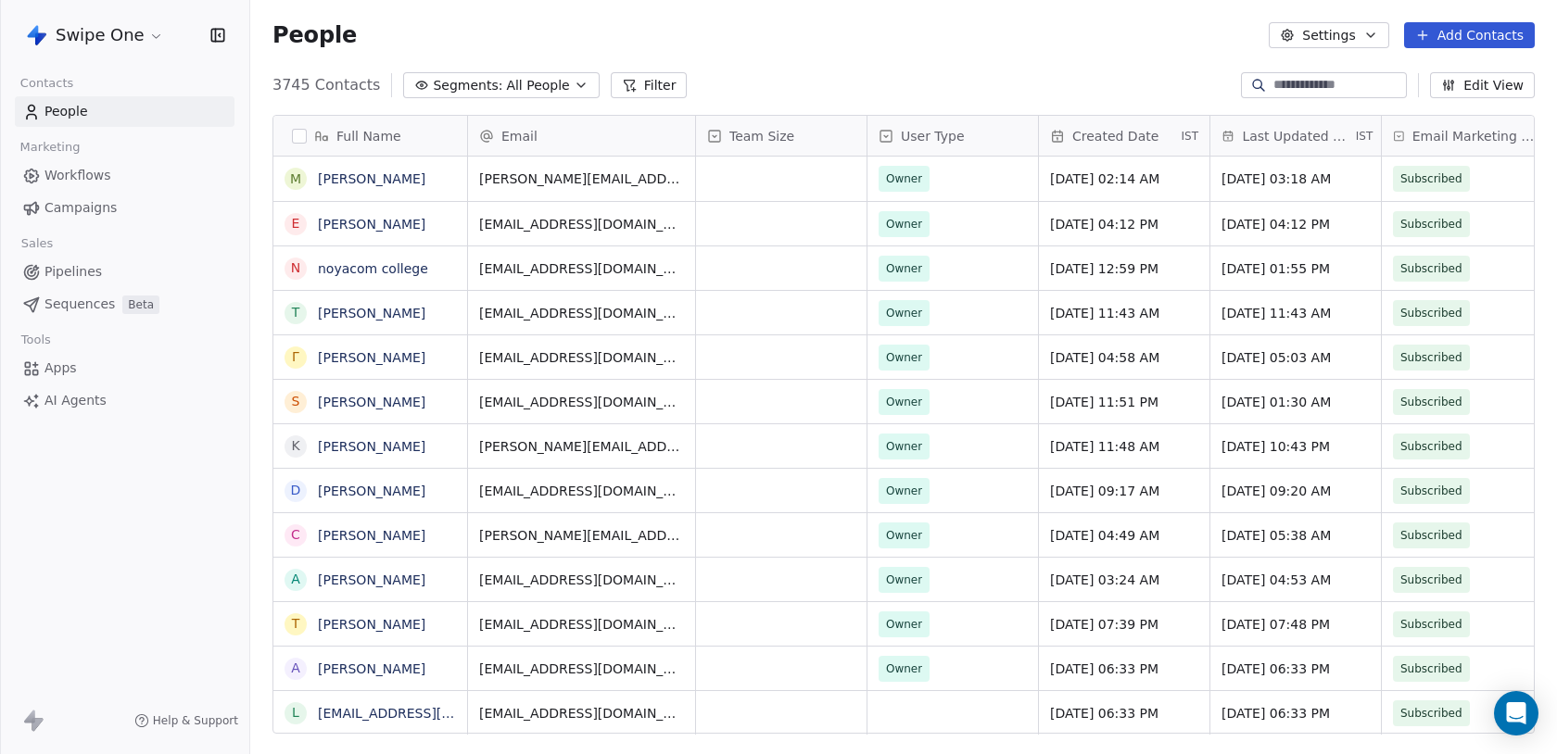
scroll to position [663, 1306]
click at [1288, 80] on input at bounding box center [1338, 85] width 130 height 19
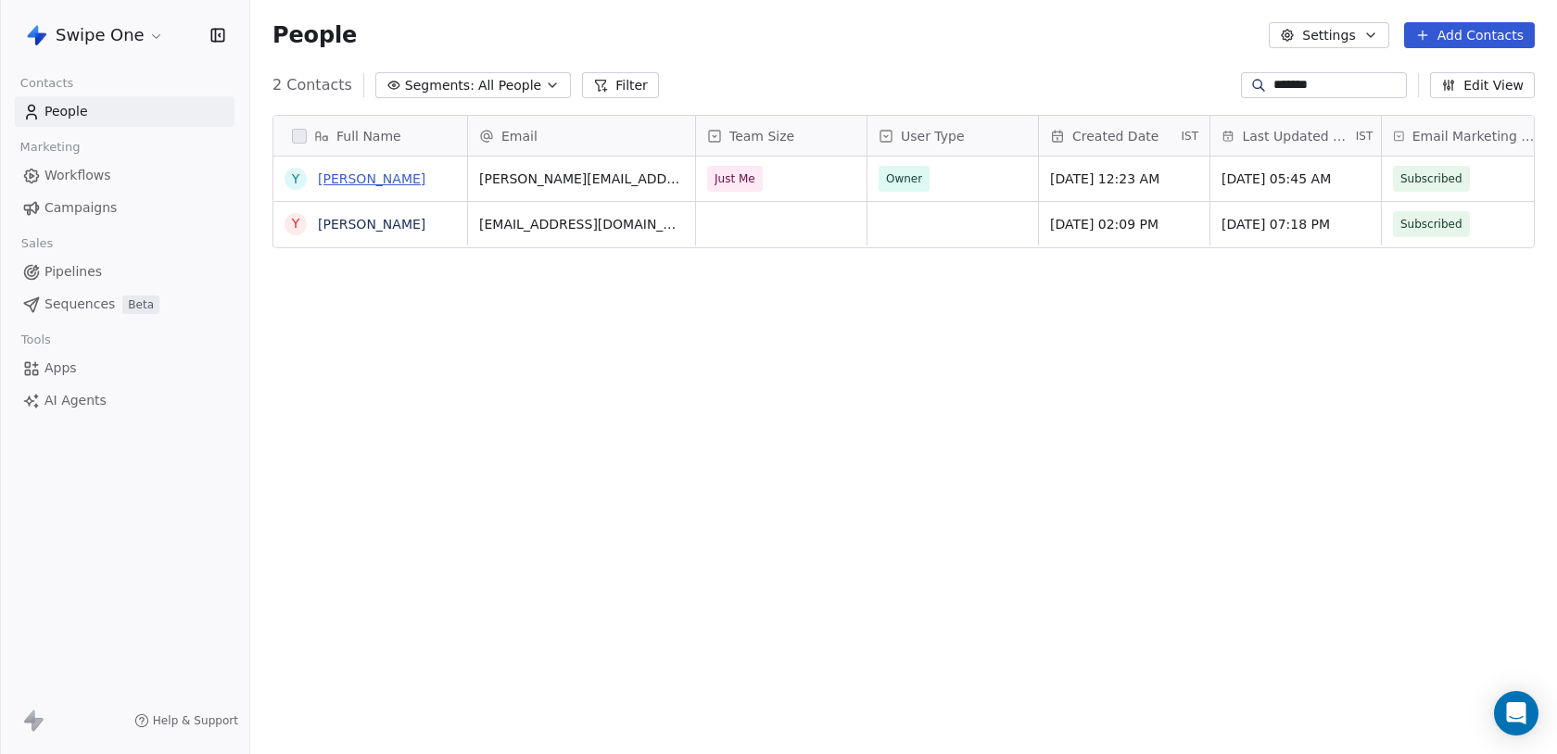
type input "*******"
click at [390, 175] on link "Yannick Daudelin" at bounding box center [371, 178] width 107 height 15
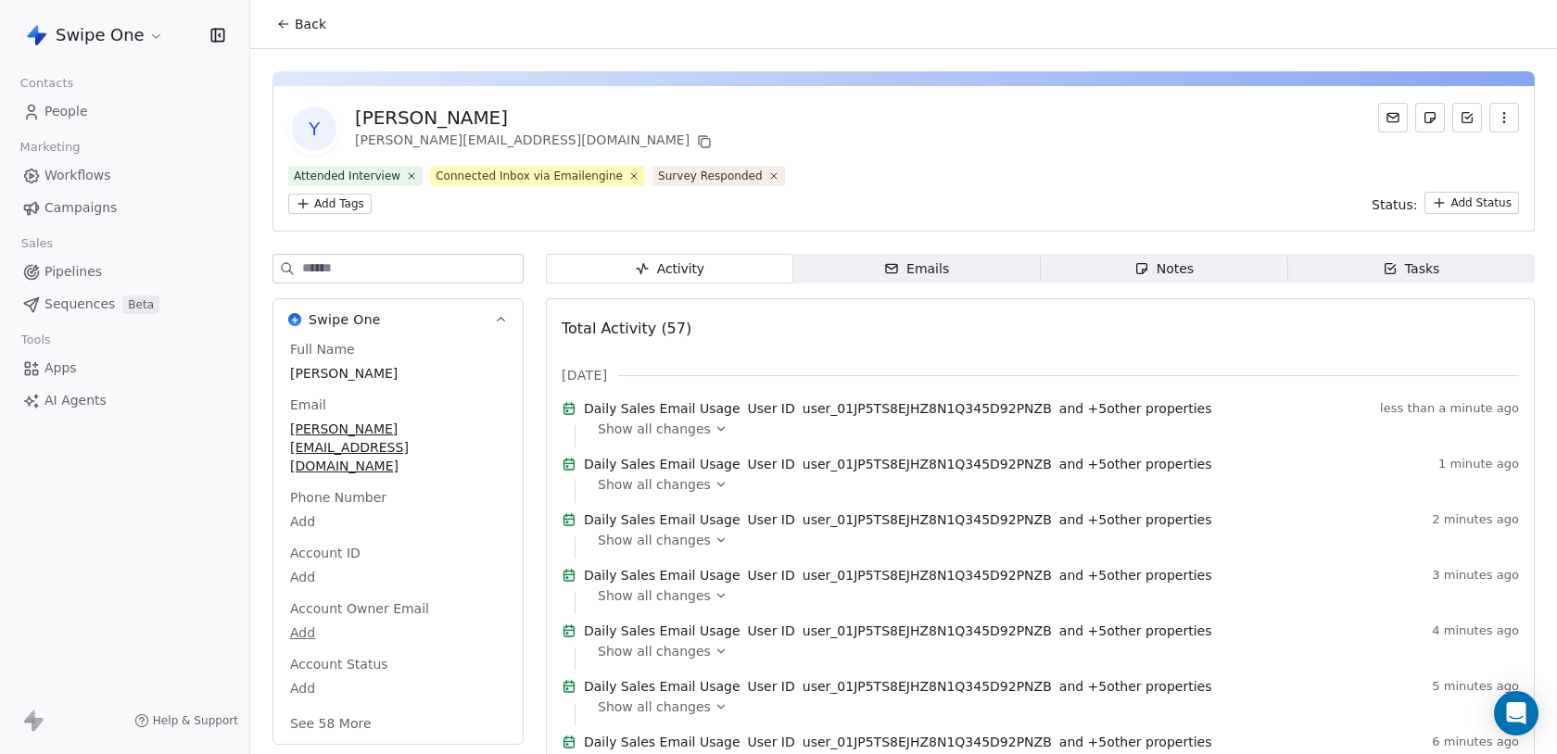
click at [692, 438] on span "Show all changes" at bounding box center [654, 429] width 113 height 19
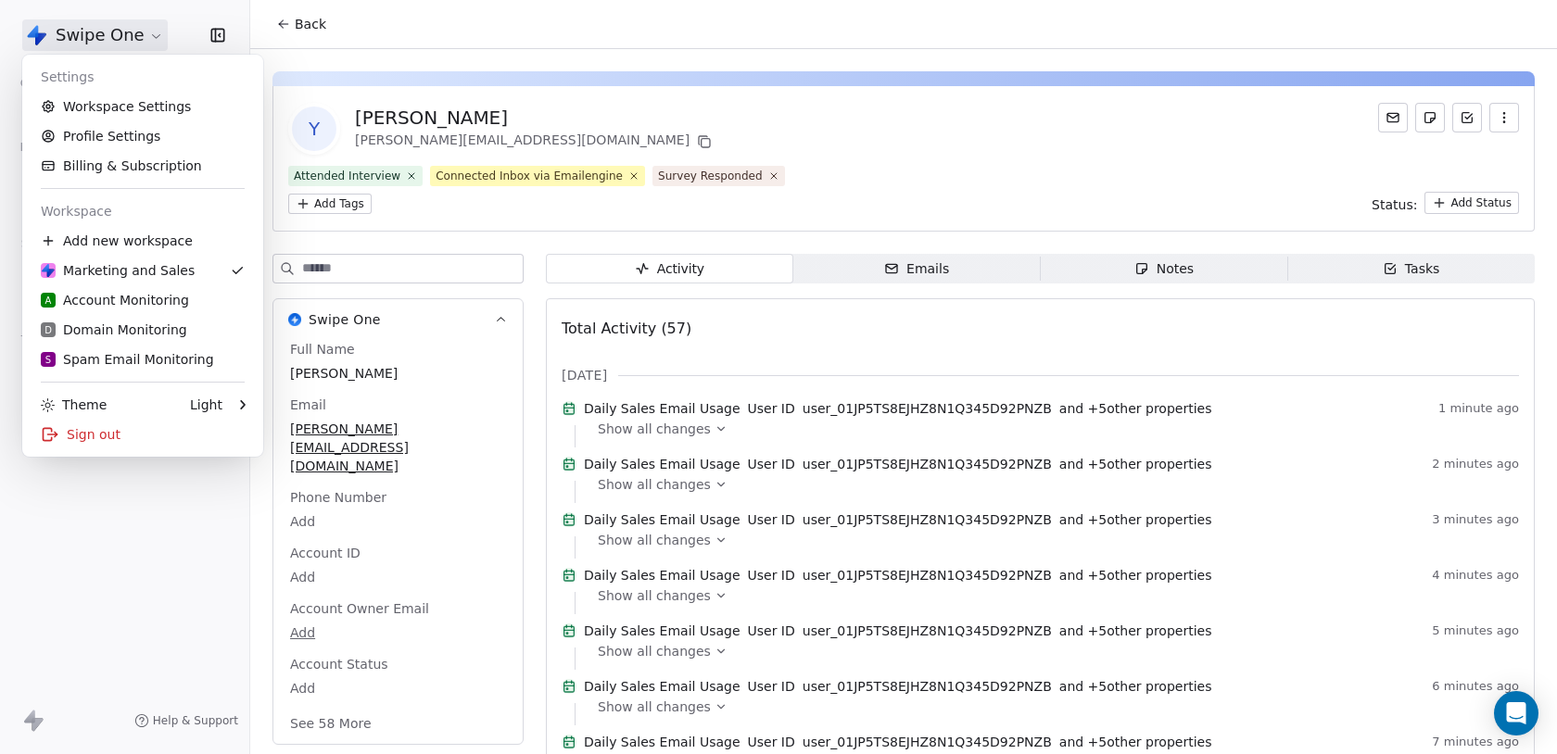
click at [133, 36] on html "Swipe One Contacts People Marketing Workflows Campaigns Sales Pipelines Sequenc…" at bounding box center [778, 377] width 1557 height 754
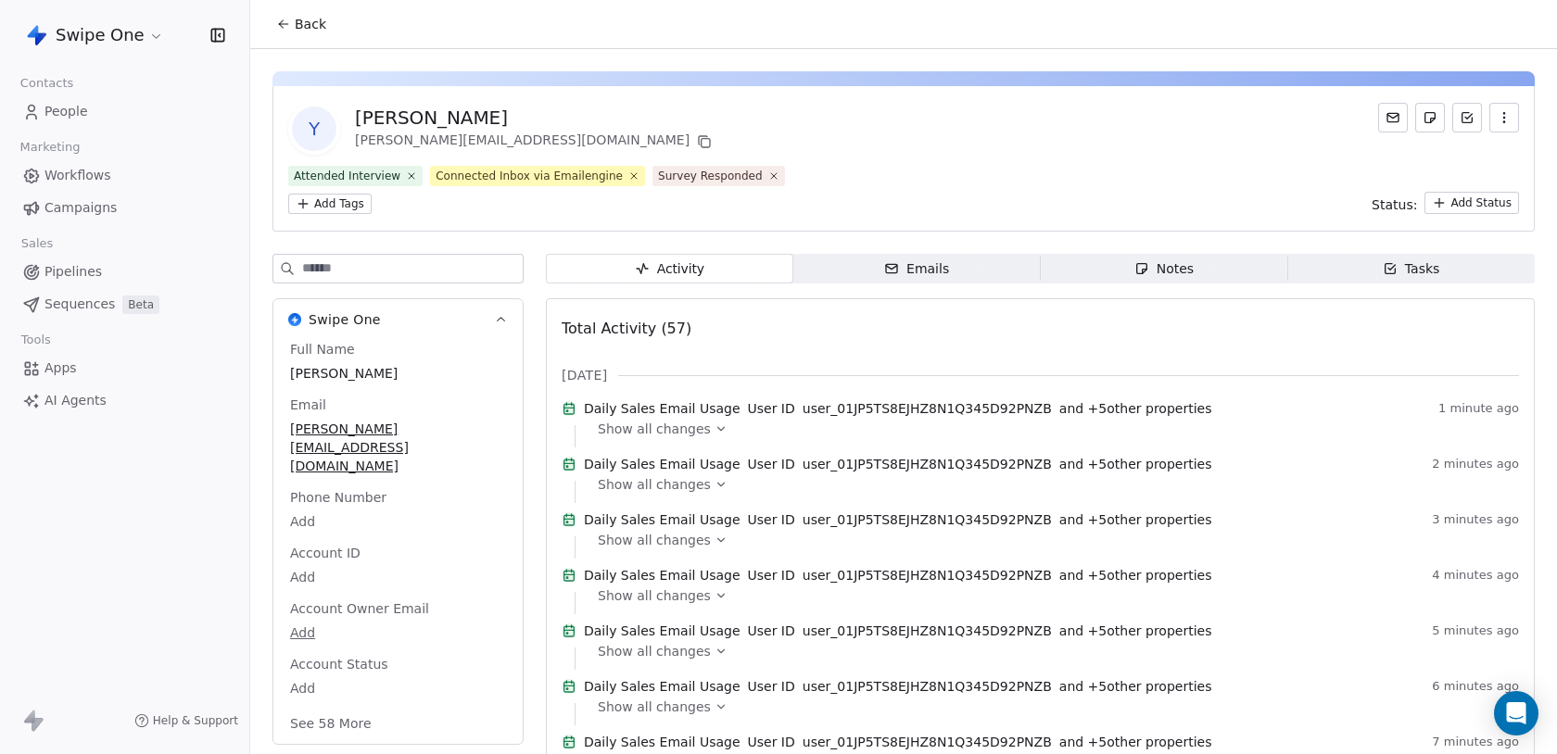
click at [107, 181] on span "Workflows" at bounding box center [77, 175] width 67 height 19
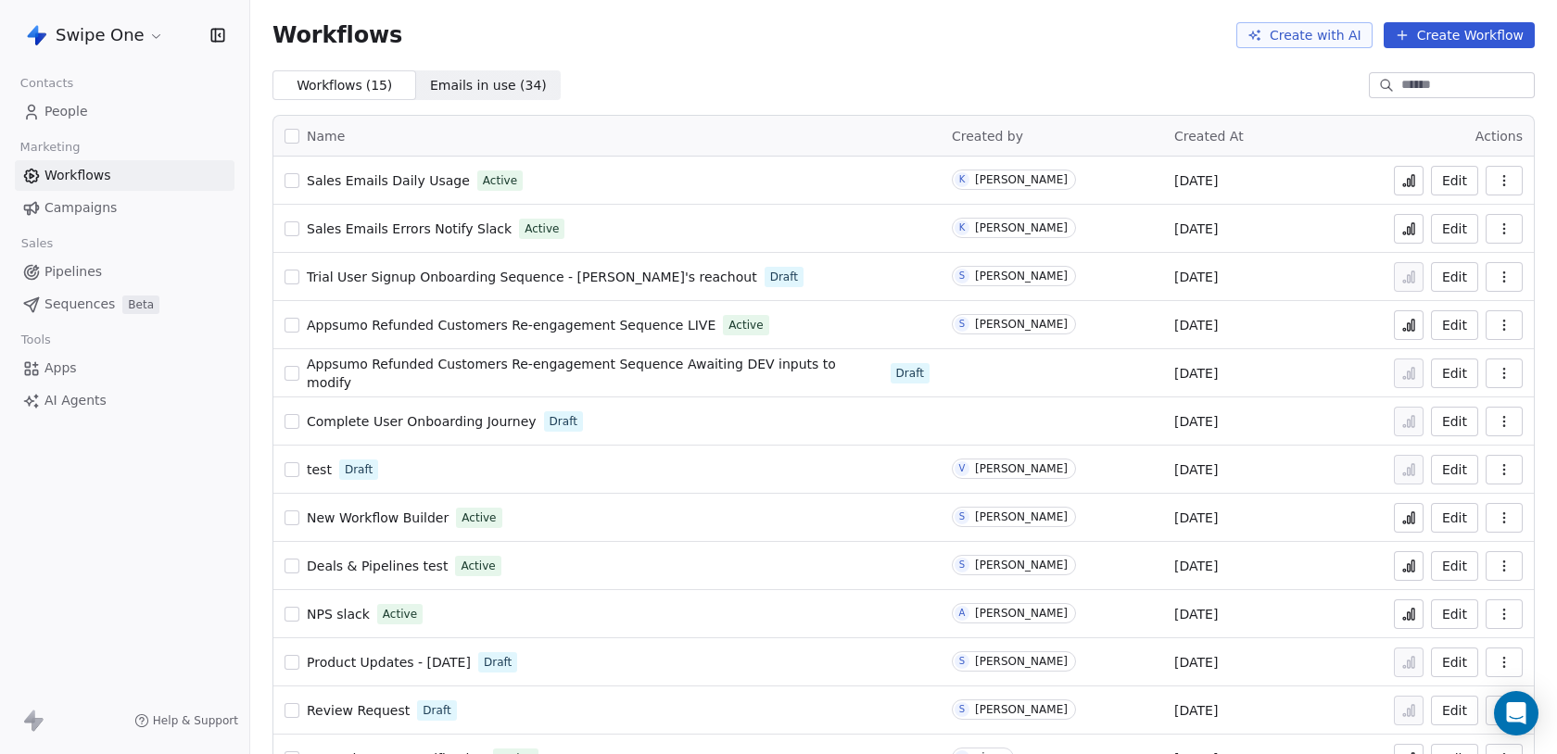
click at [387, 182] on span "Sales Emails Daily Usage" at bounding box center [388, 180] width 163 height 15
click at [1419, 186] on button at bounding box center [1409, 181] width 30 height 30
click at [1406, 232] on icon at bounding box center [1408, 228] width 15 height 15
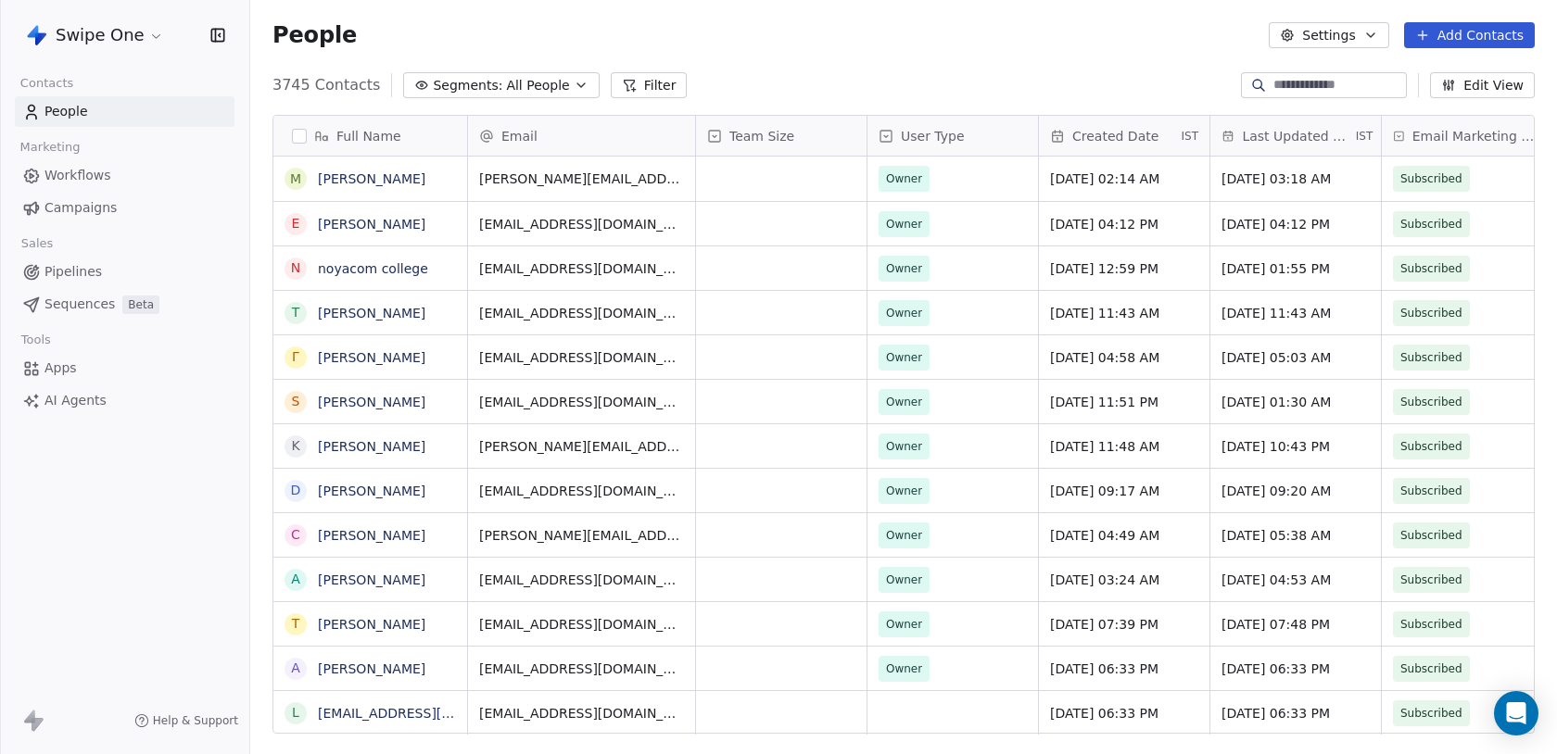
scroll to position [663, 1306]
click at [127, 36] on html "Swipe One Contacts People Marketing Workflows Campaigns Sales Pipelines Sequenc…" at bounding box center [778, 377] width 1557 height 754
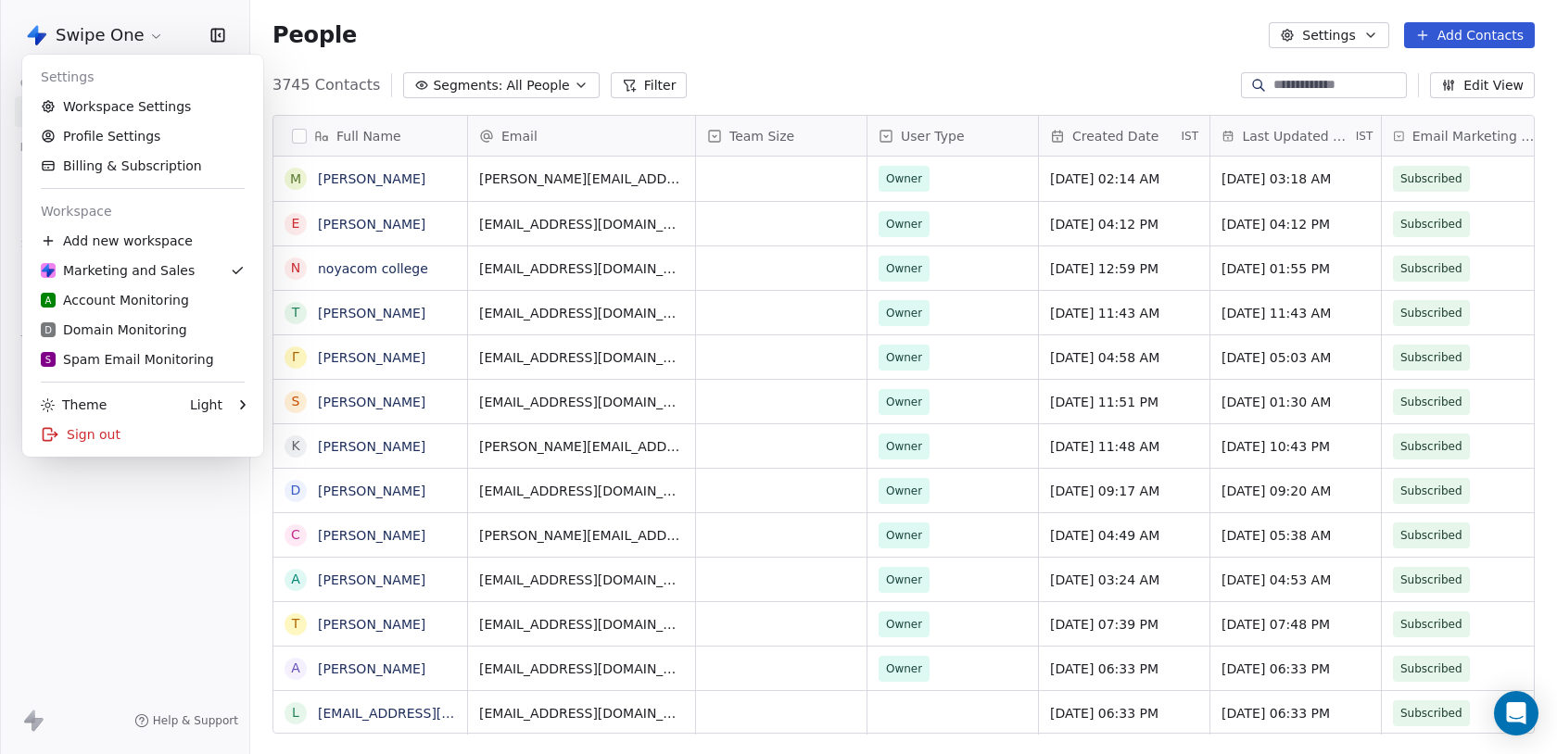
click at [137, 541] on html "Swipe One Contacts People Marketing Workflows Campaigns Sales Pipelines Sequenc…" at bounding box center [778, 377] width 1557 height 754
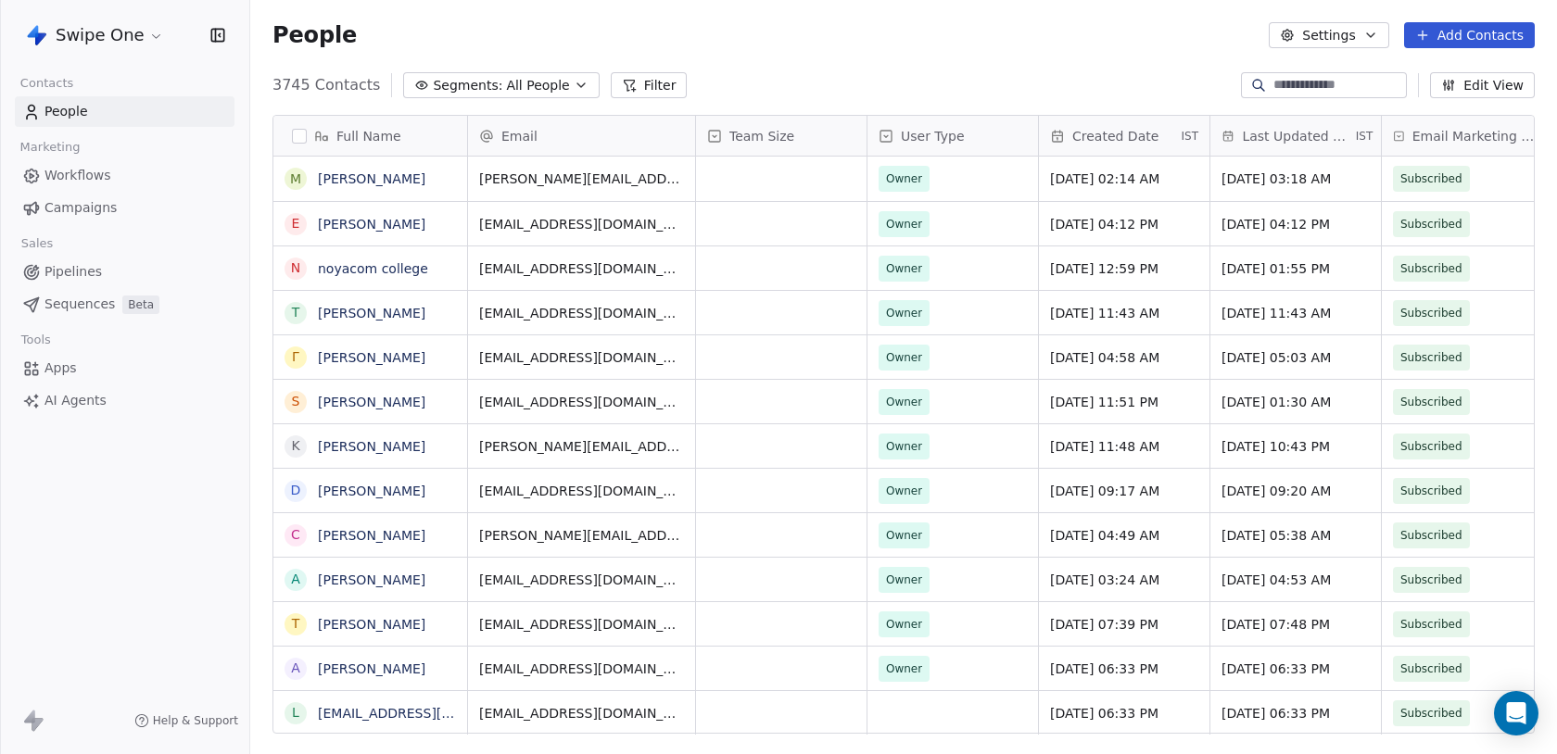
click at [126, 175] on link "Workflows" at bounding box center [125, 175] width 220 height 31
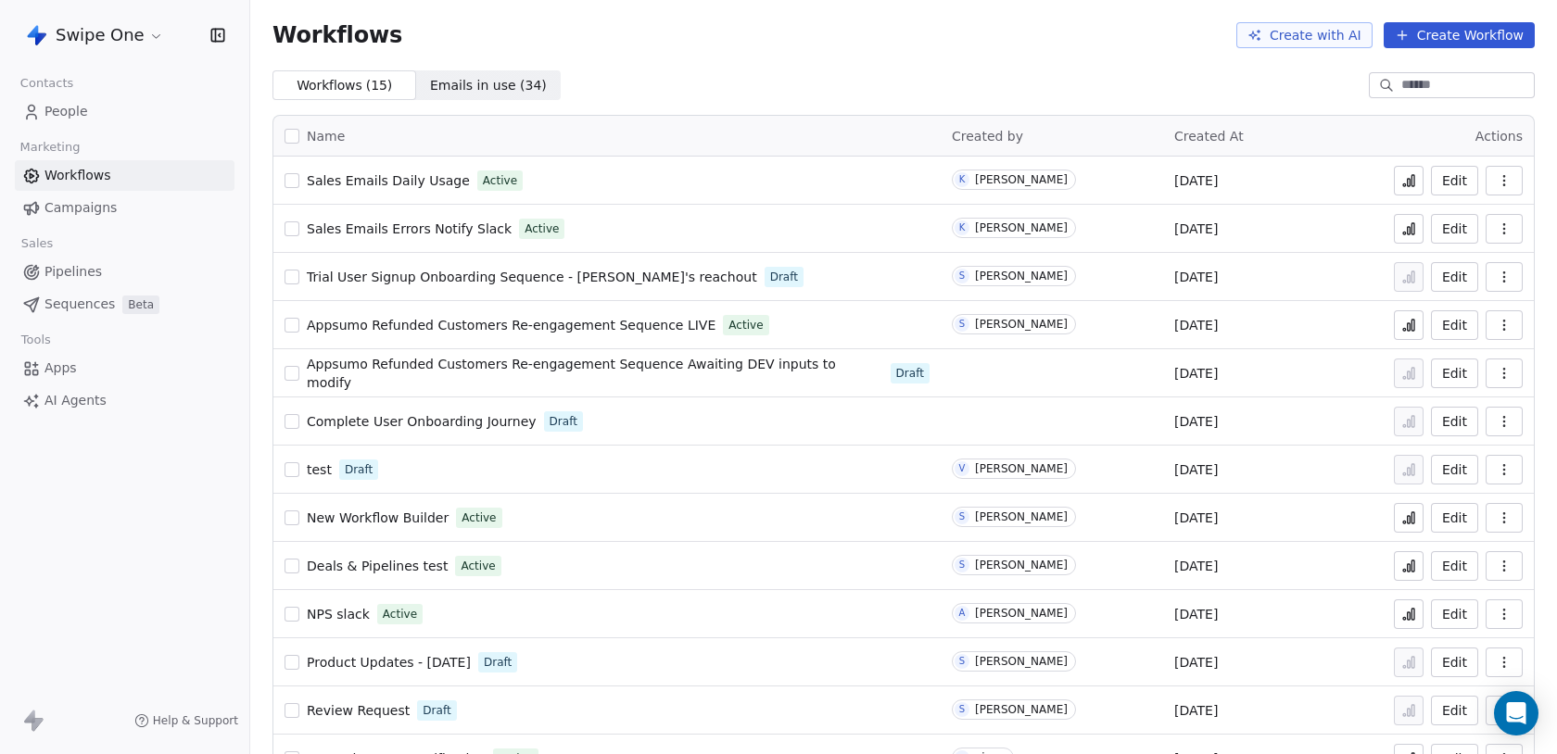
click at [380, 227] on span "Sales Emails Errors Notify Slack" at bounding box center [409, 228] width 205 height 15
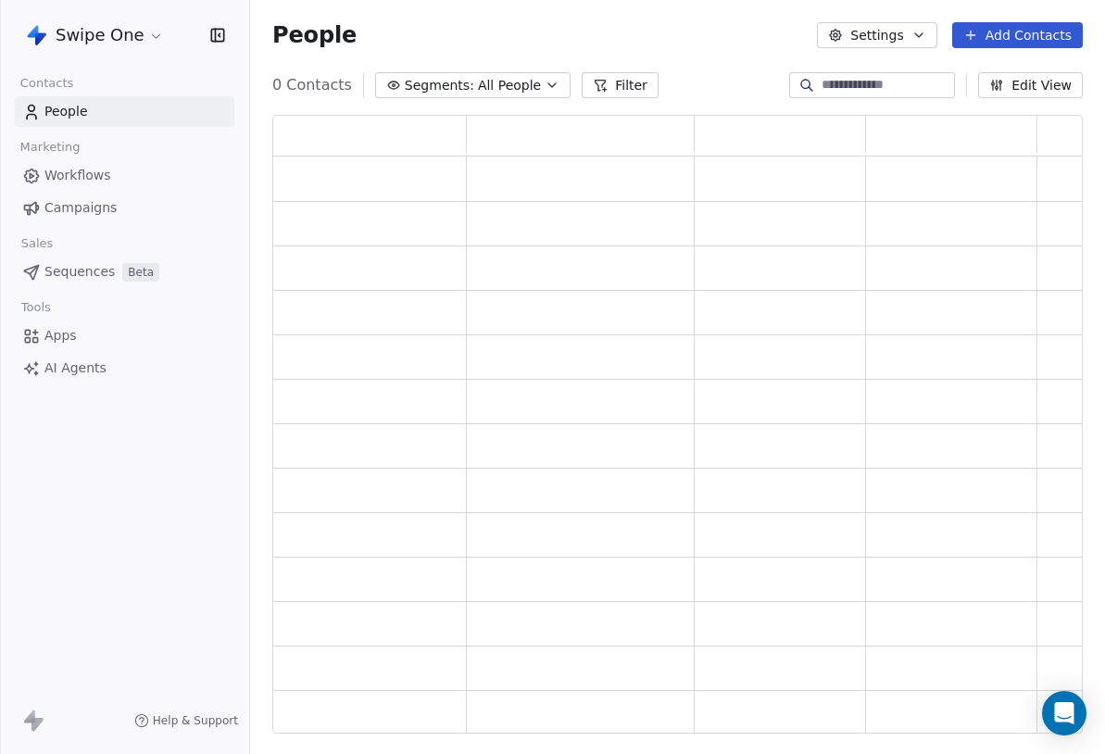
scroll to position [619, 811]
click at [132, 173] on link "Workflows" at bounding box center [125, 175] width 220 height 31
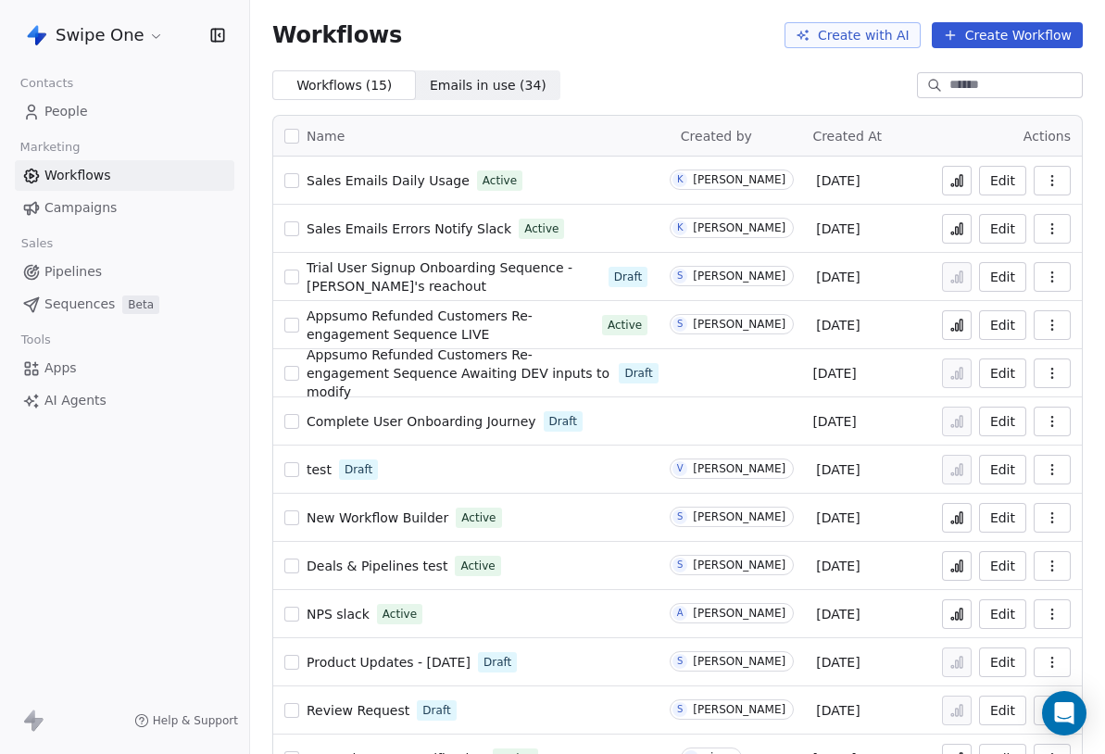
click at [18, 120] on link "People" at bounding box center [125, 111] width 220 height 31
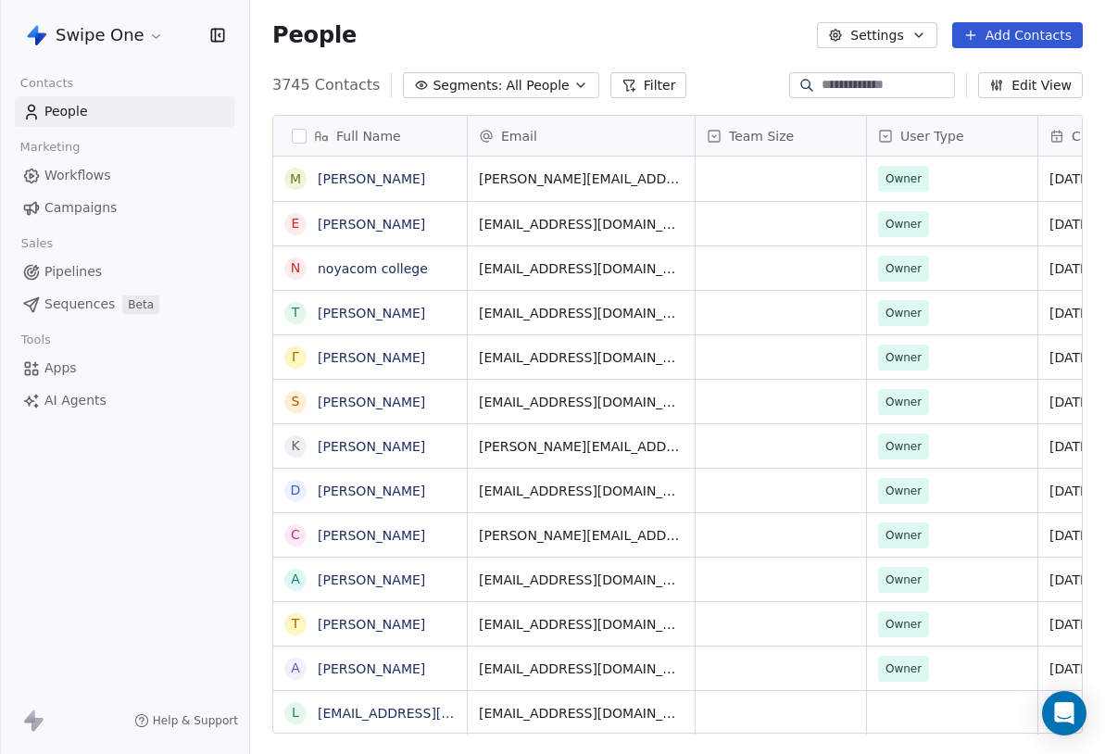
scroll to position [663, 855]
click at [833, 85] on input at bounding box center [887, 85] width 130 height 19
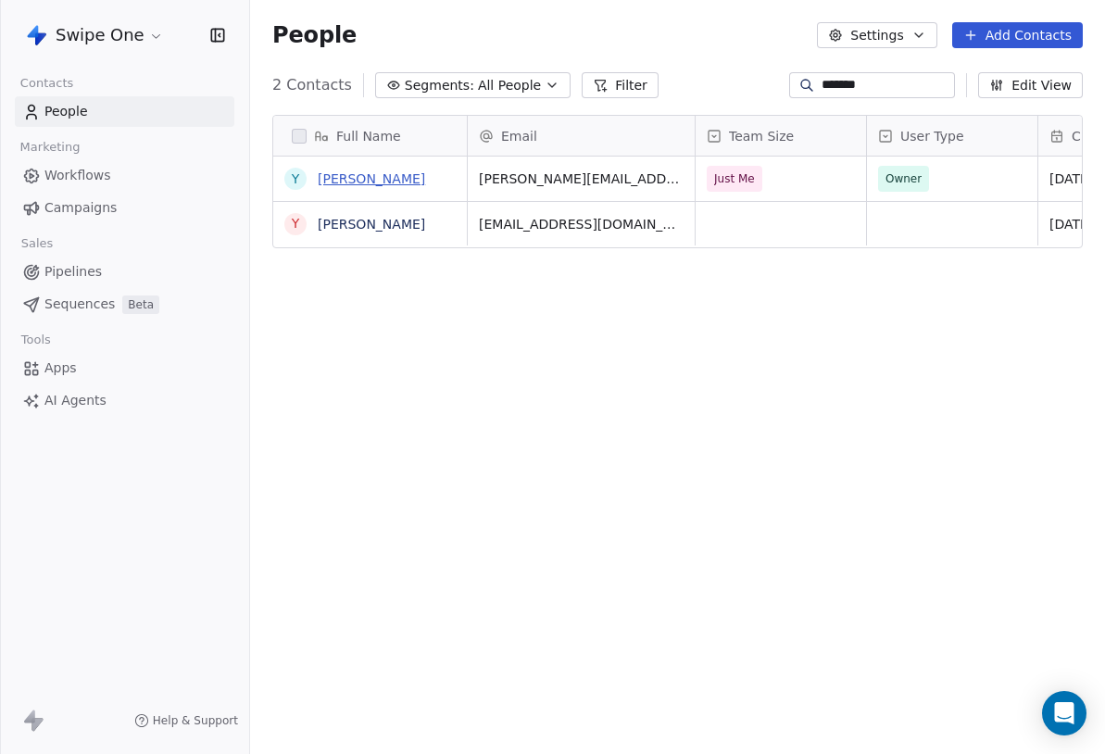
type input "*******"
click at [404, 172] on link "Yannick Daudelin" at bounding box center [371, 178] width 107 height 15
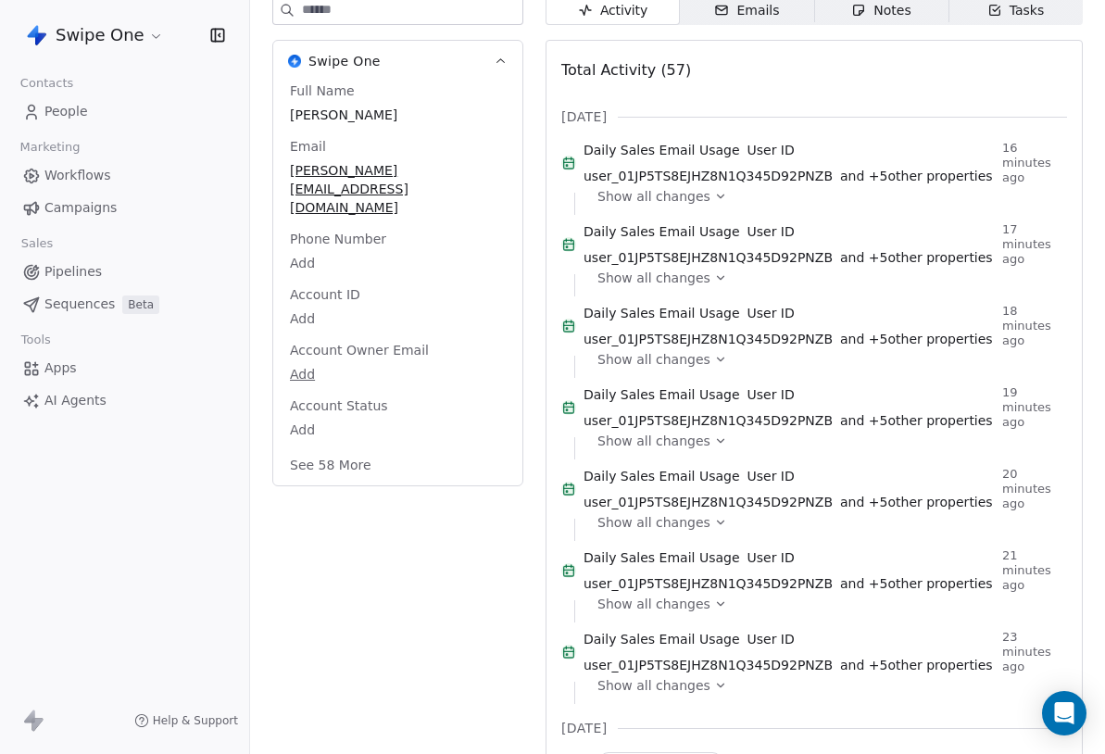
scroll to position [262, 0]
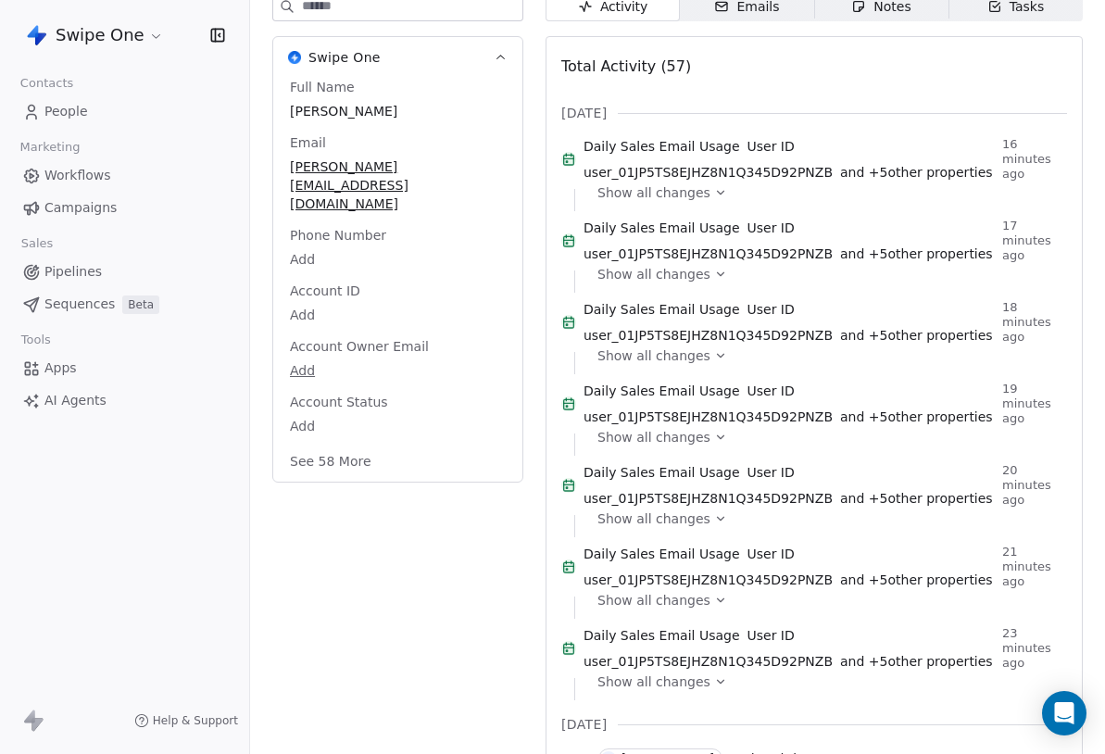
click at [687, 202] on span "Show all changes" at bounding box center [654, 192] width 113 height 19
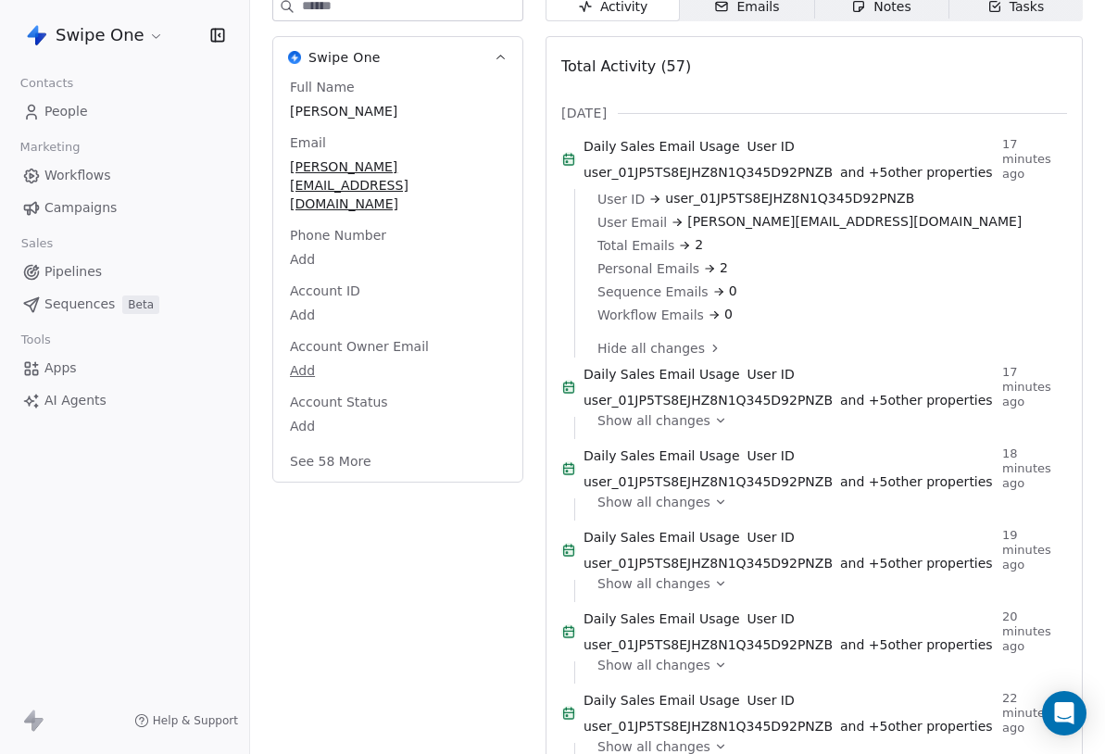
click at [658, 358] on span "Hide all changes" at bounding box center [651, 348] width 107 height 19
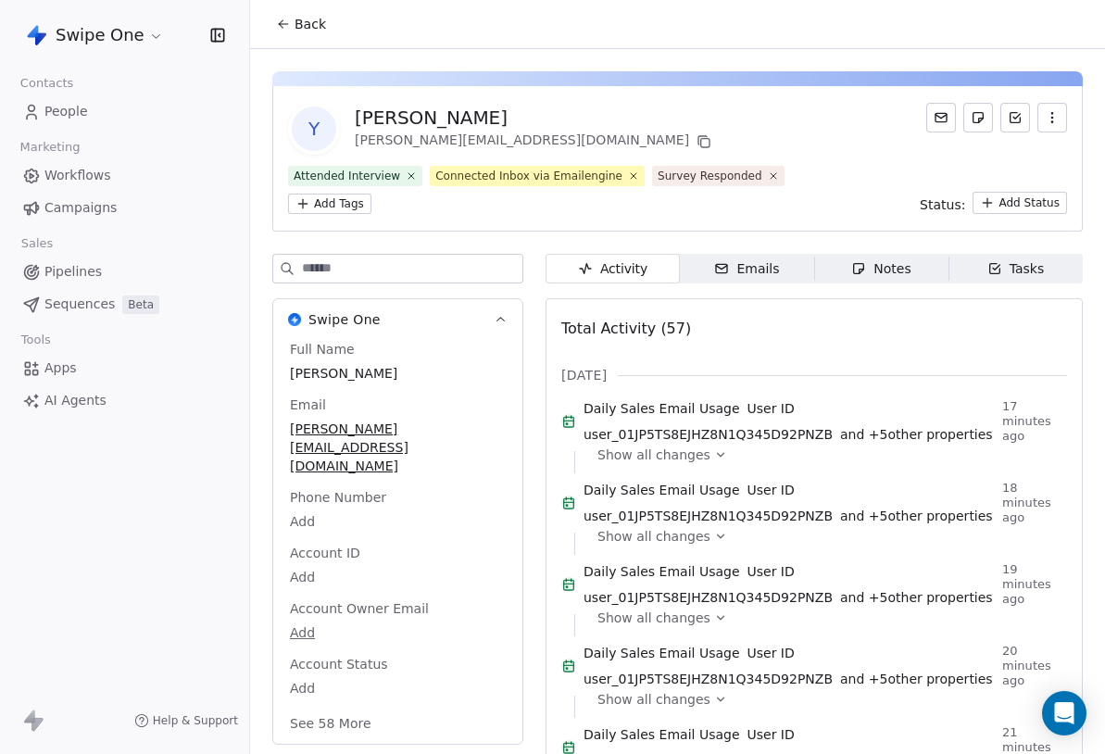
click at [663, 409] on span "Daily Sales Email Usage" at bounding box center [662, 408] width 157 height 19
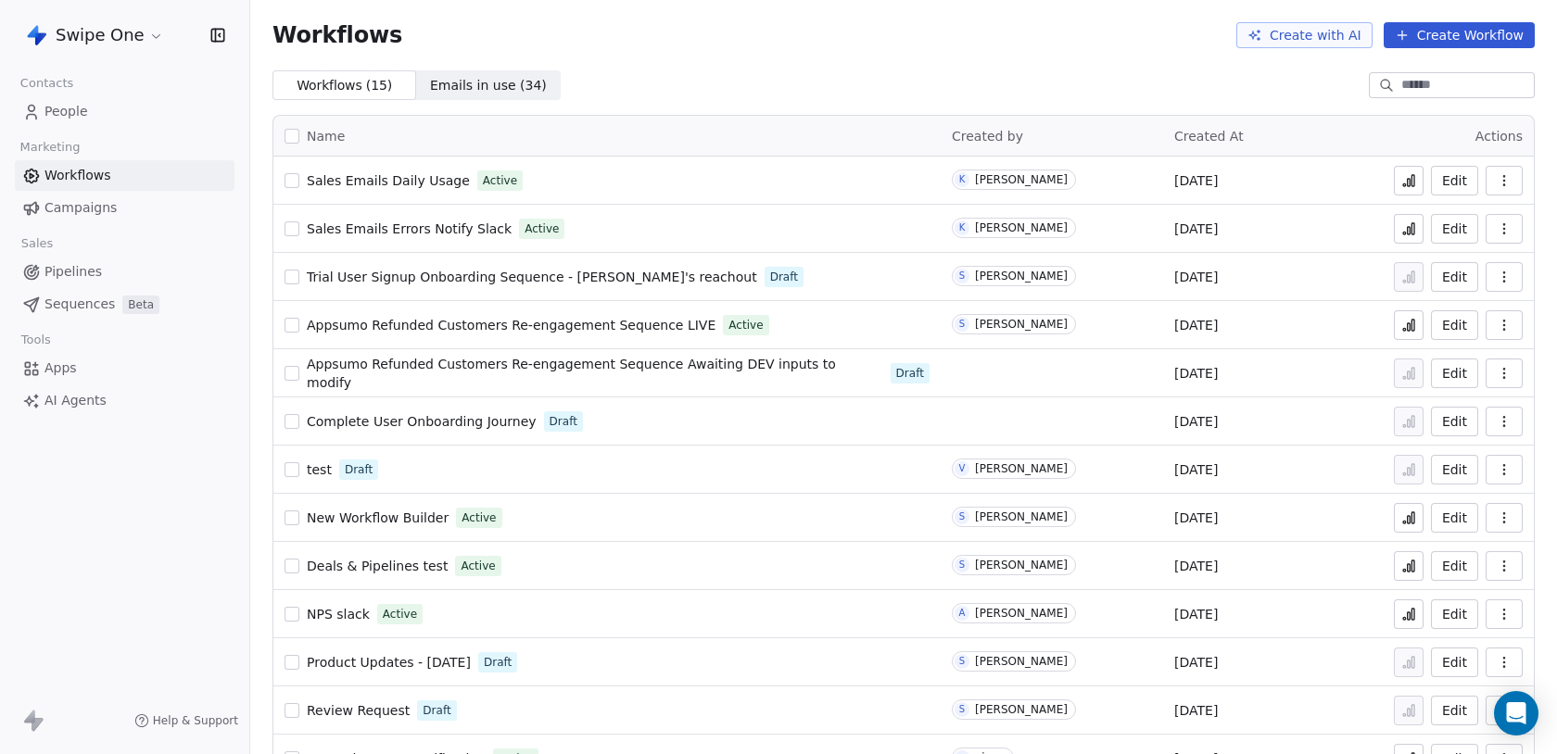
click at [385, 184] on span "Sales Emails Daily Usage" at bounding box center [388, 180] width 163 height 15
